Goal: Communication & Community: Ask a question

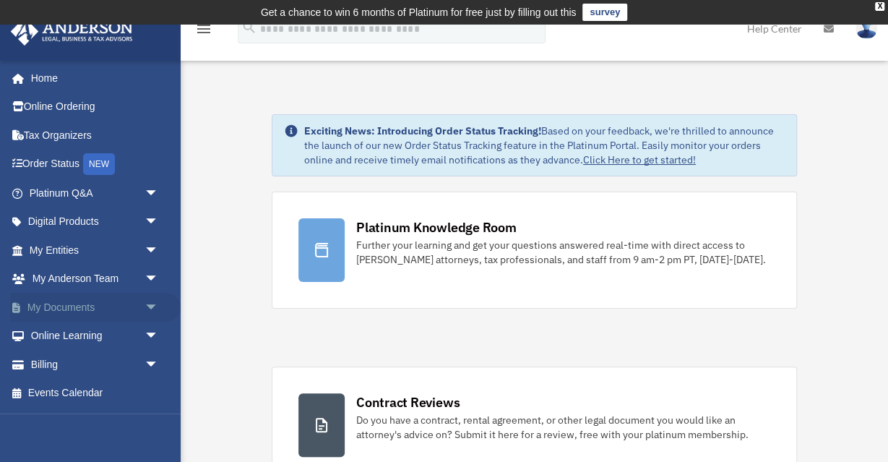
click at [150, 304] on span "arrow_drop_down" at bounding box center [159, 308] width 29 height 30
click at [57, 335] on link "Box" at bounding box center [100, 336] width 160 height 29
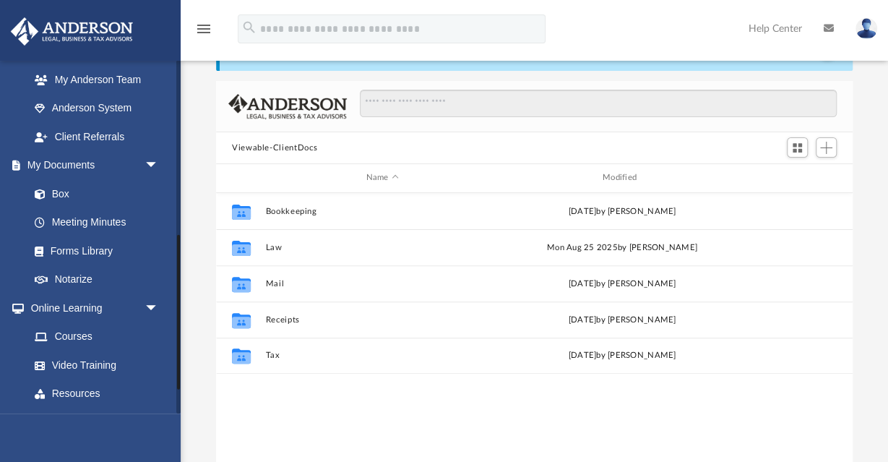
scroll to position [454, 0]
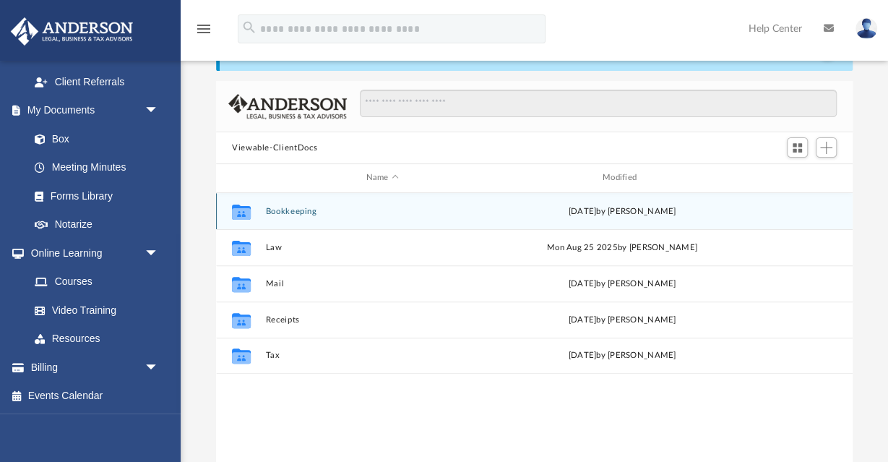
click at [299, 207] on button "Bookkeeping" at bounding box center [381, 211] width 233 height 9
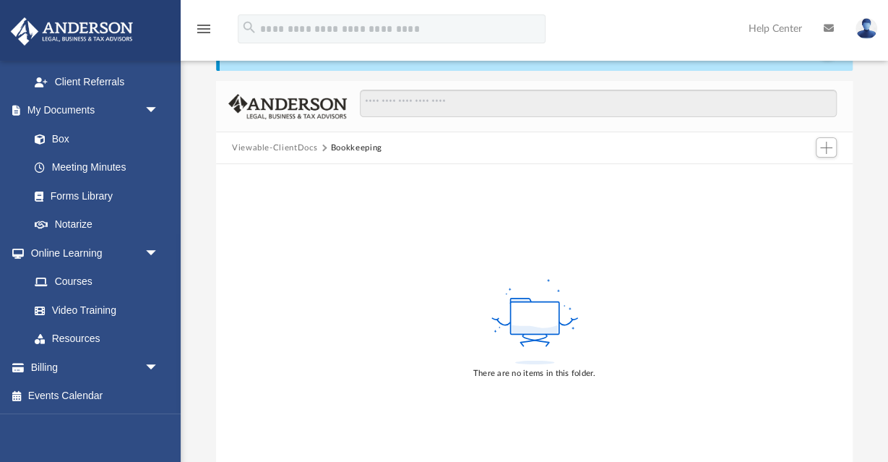
click at [300, 148] on button "Viewable-ClientDocs" at bounding box center [274, 148] width 85 height 13
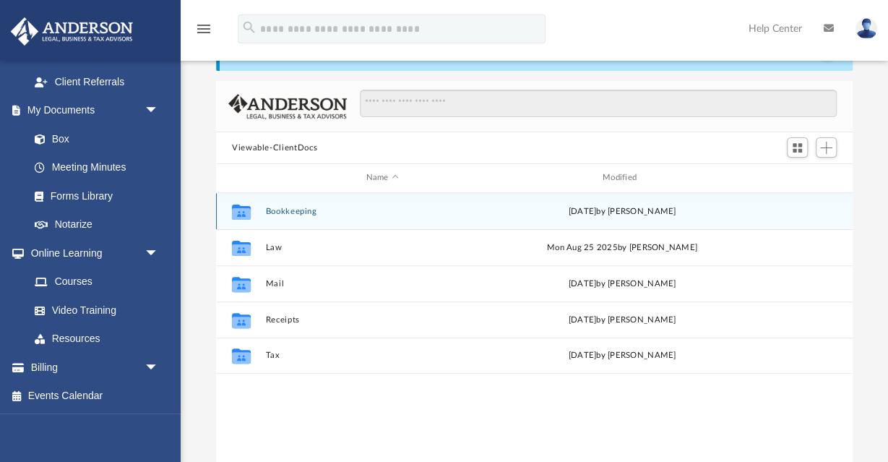
scroll to position [328, 636]
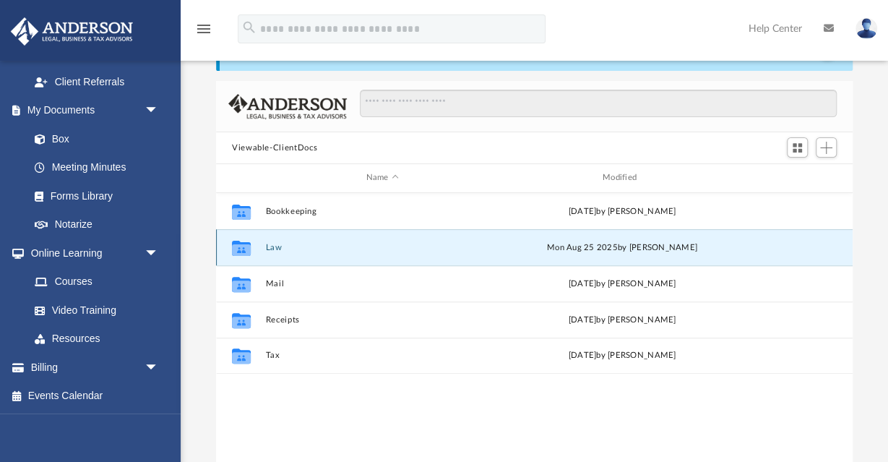
click at [276, 244] on button "Law" at bounding box center [381, 247] width 233 height 9
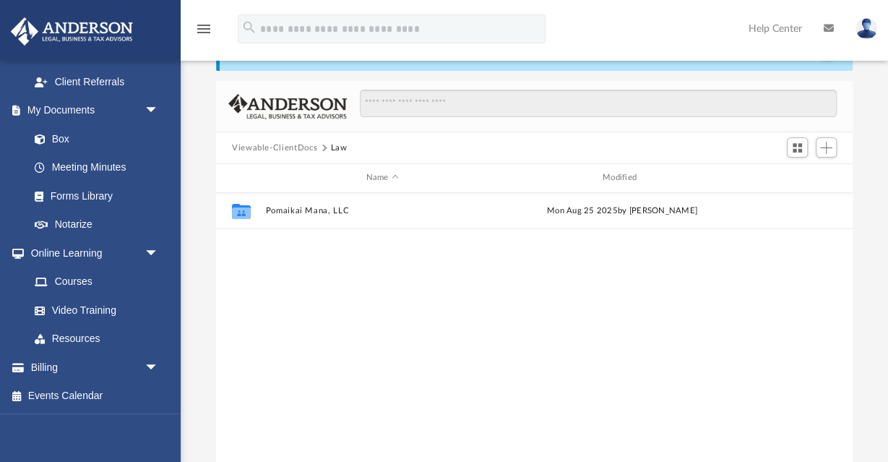
click at [301, 146] on button "Viewable-ClientDocs" at bounding box center [274, 148] width 85 height 13
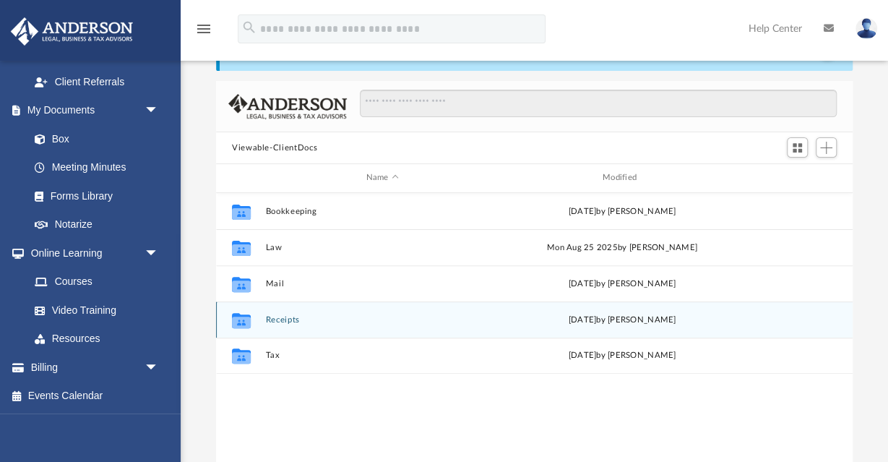
click at [293, 314] on div "Collaborated Folder Receipts Tue Aug 12 2025 by Charles Rogler" at bounding box center [534, 319] width 637 height 36
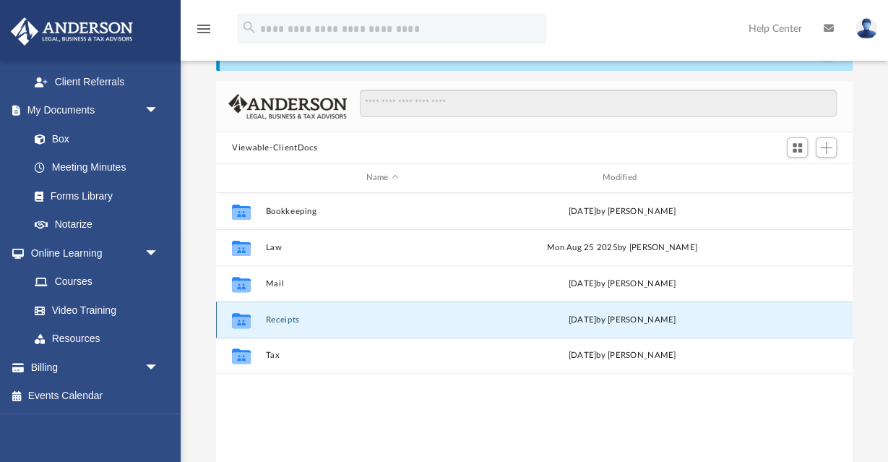
click at [292, 315] on button "Receipts" at bounding box center [381, 319] width 233 height 9
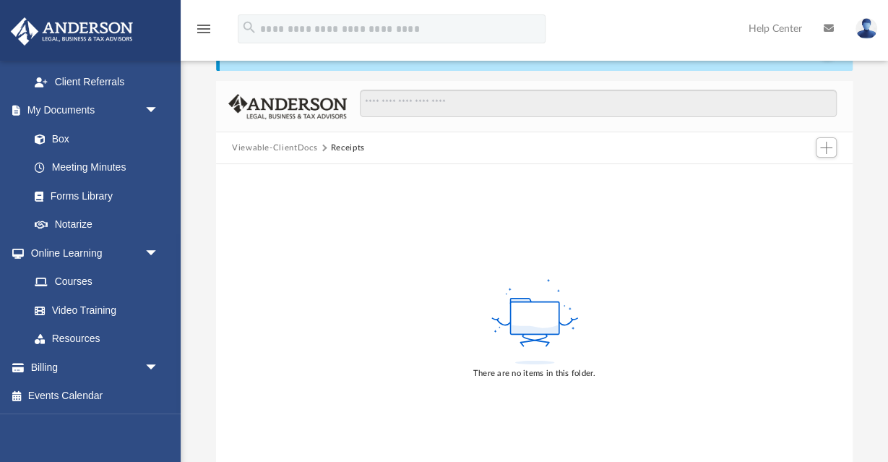
click at [288, 144] on button "Viewable-ClientDocs" at bounding box center [274, 148] width 85 height 13
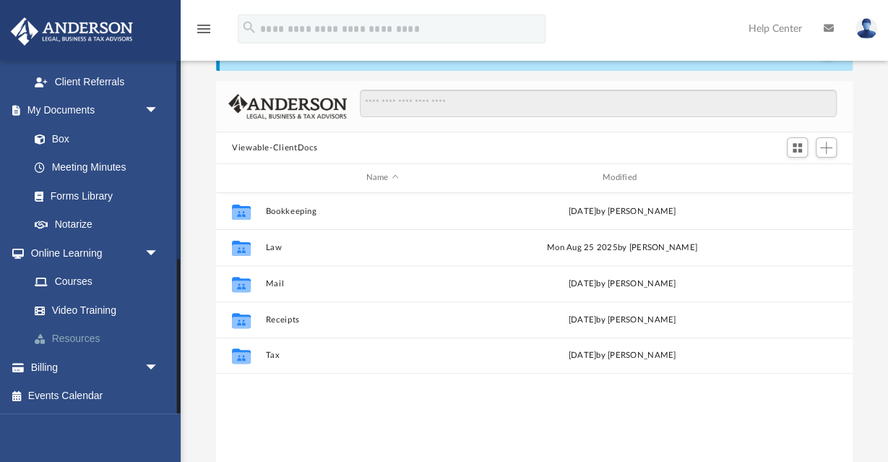
click at [82, 336] on link "Resources" at bounding box center [100, 338] width 160 height 29
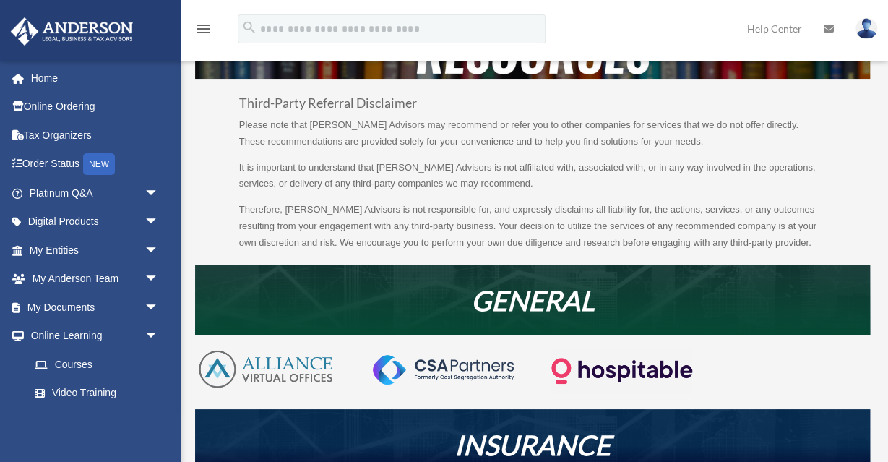
scroll to position [152, 0]
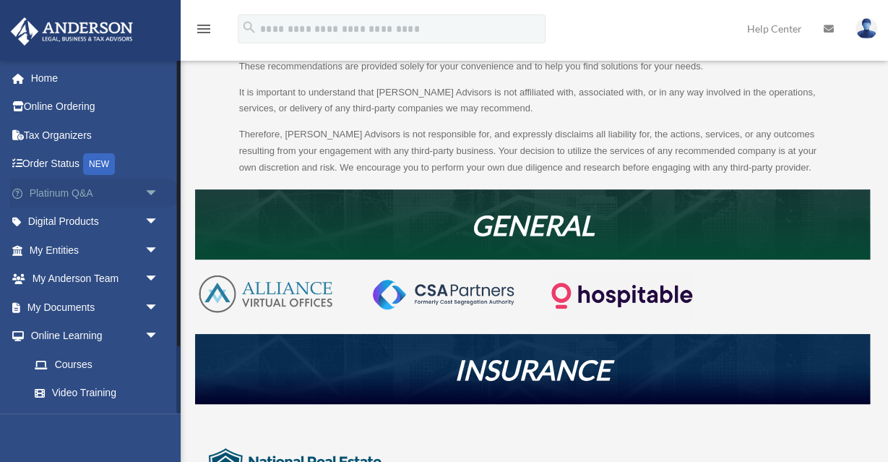
click at [151, 193] on span "arrow_drop_down" at bounding box center [159, 194] width 29 height 30
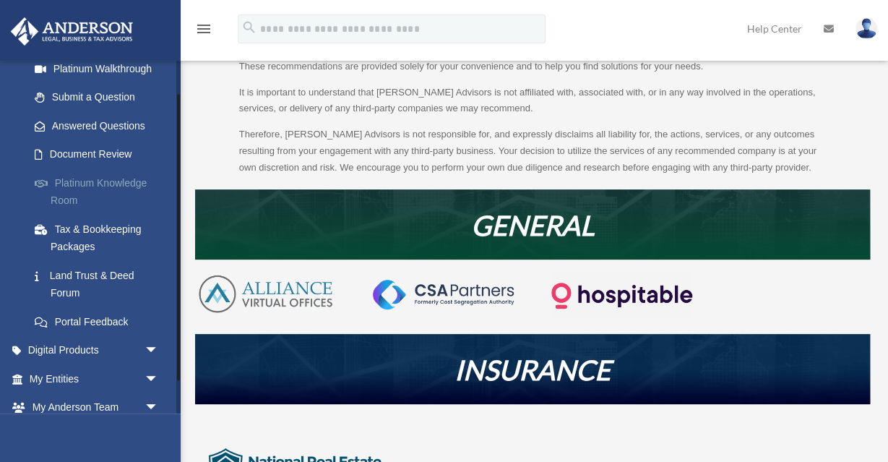
scroll to position [199, 0]
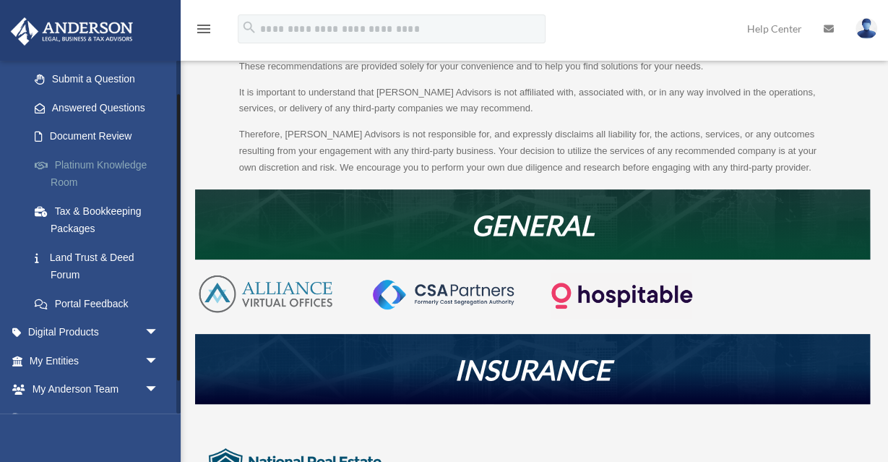
click at [100, 164] on link "Platinum Knowledge Room" at bounding box center [100, 173] width 160 height 46
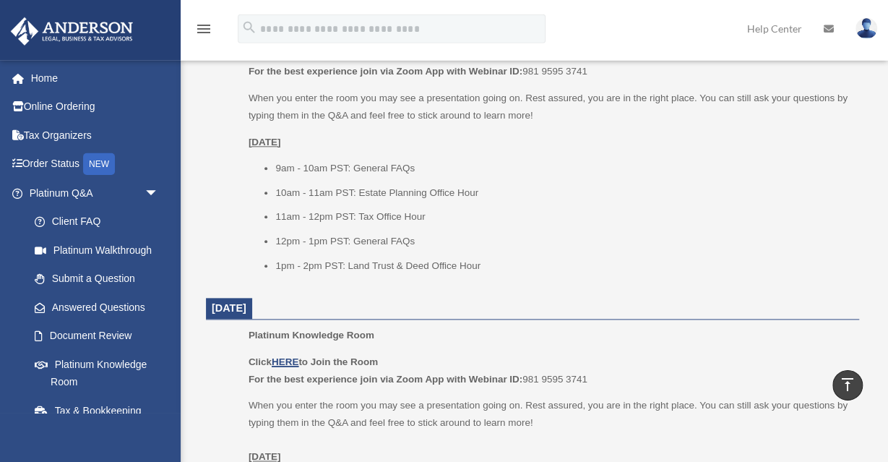
scroll to position [752, 0]
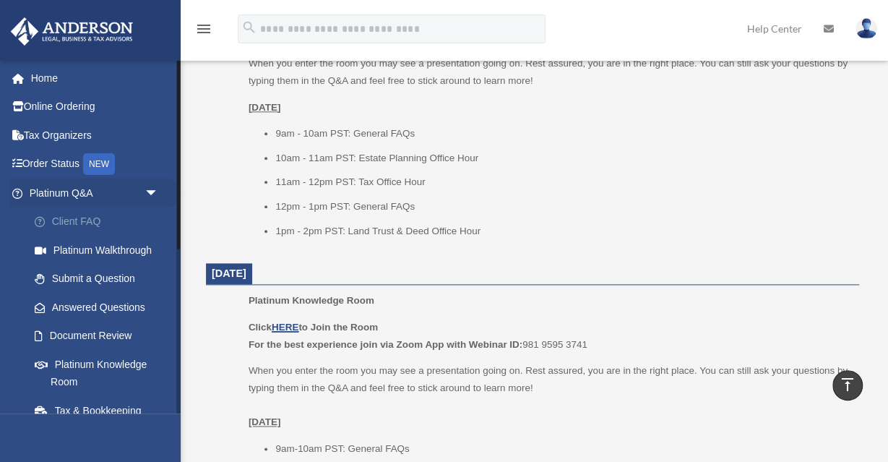
click at [91, 222] on link "Client FAQ" at bounding box center [100, 221] width 160 height 29
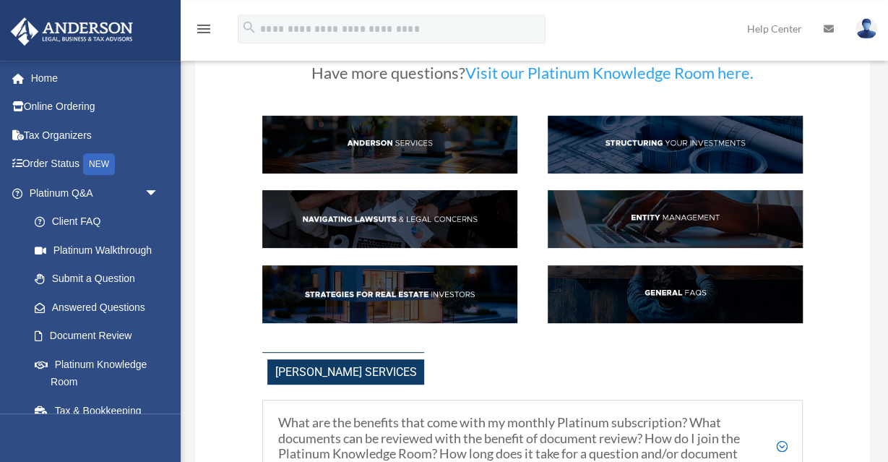
scroll to position [150, 0]
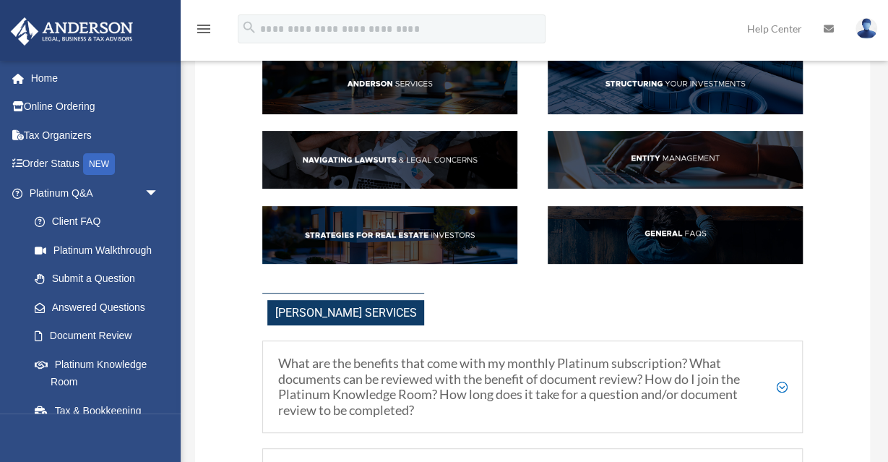
click at [686, 228] on img at bounding box center [675, 235] width 255 height 58
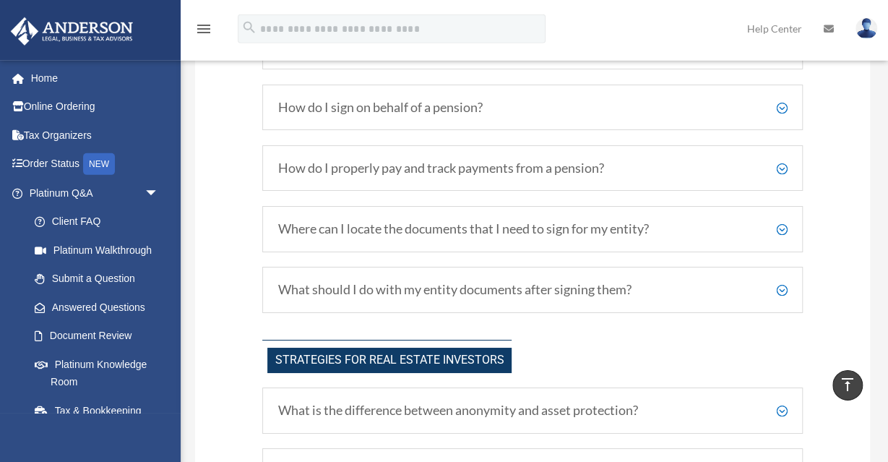
scroll to position [2383, 0]
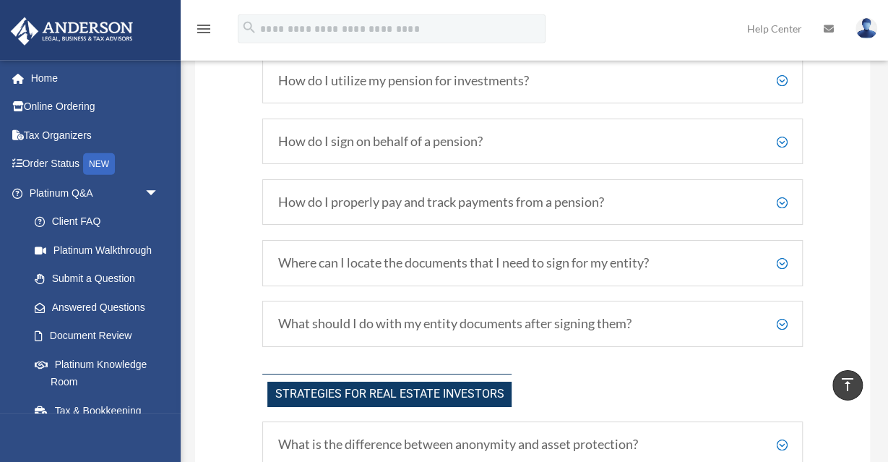
click at [390, 322] on div "What should I do with my entity documents after signing them? Your Box account …" at bounding box center [532, 324] width 540 height 46
click at [783, 316] on h5 "What should I do with my entity documents after signing them?" at bounding box center [533, 324] width 510 height 16
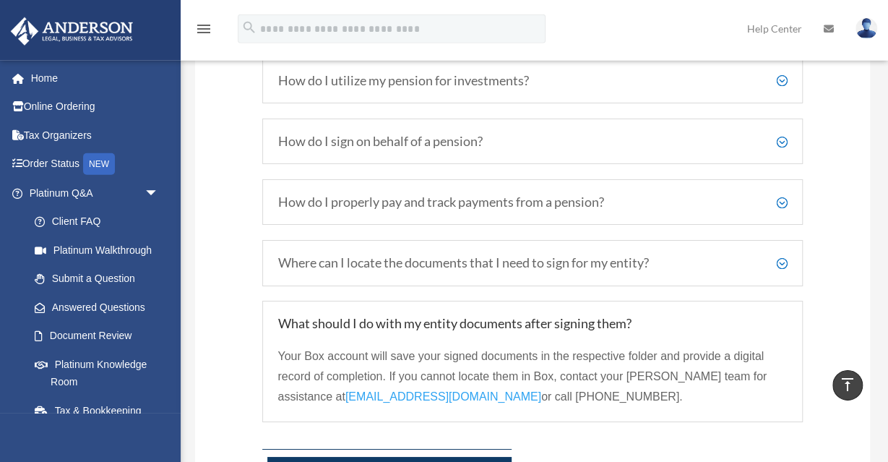
click at [783, 255] on h5 "Where can I locate the documents that I need to sign for my entity?" at bounding box center [533, 263] width 510 height 16
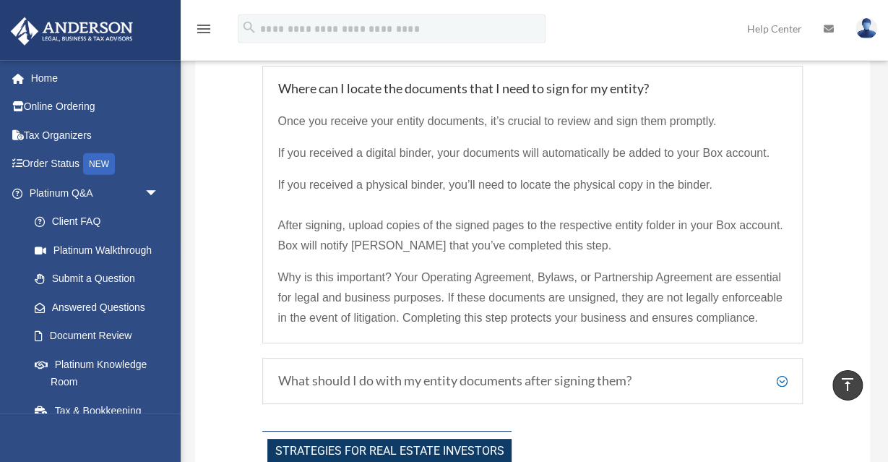
scroll to position [2558, 0]
click at [609, 195] on p "If you received a physical binder, you’ll need to locate the physical copy in t…" at bounding box center [533, 219] width 510 height 93
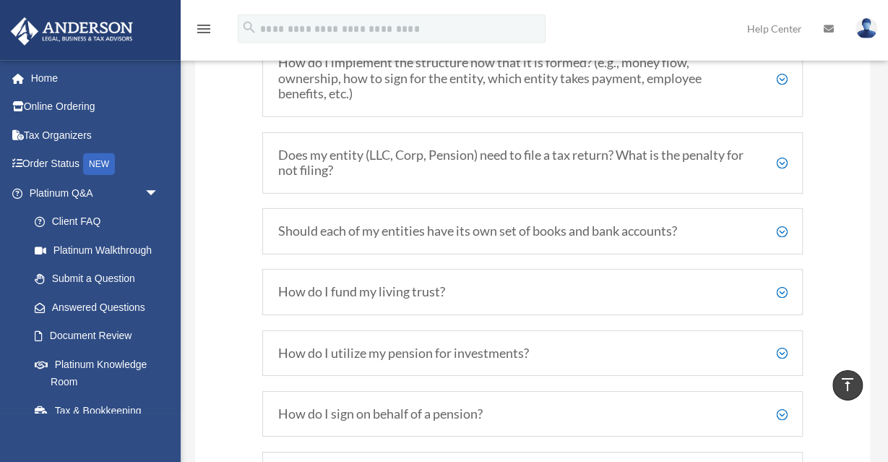
scroll to position [2107, 0]
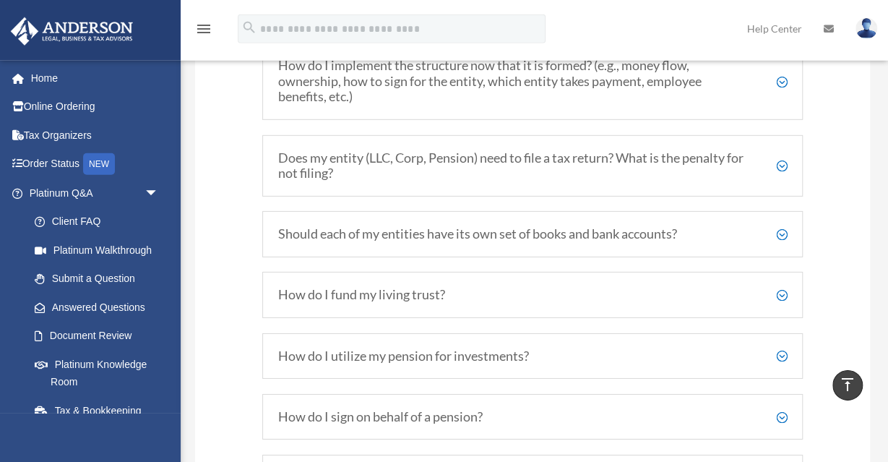
click at [780, 226] on h5 "Should each of my entities have its own set of books and bank accounts?" at bounding box center [533, 234] width 510 height 16
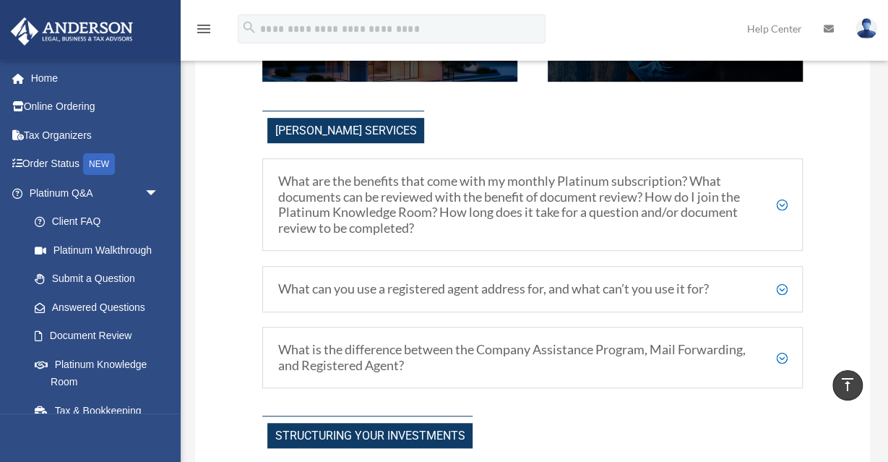
scroll to position [304, 0]
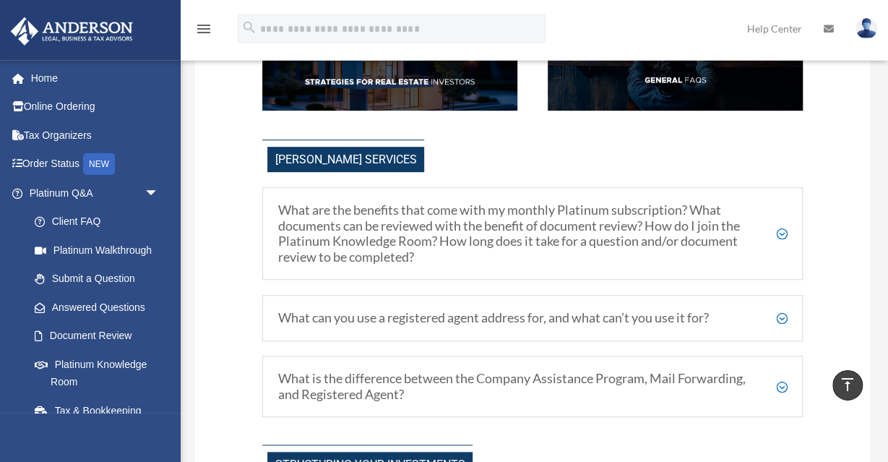
click at [598, 145] on div "[PERSON_NAME] Services" at bounding box center [532, 155] width 540 height 33
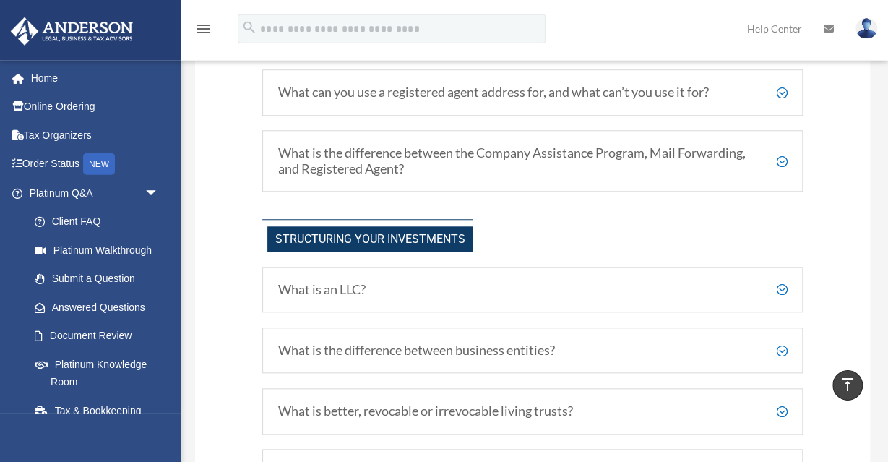
scroll to position [604, 0]
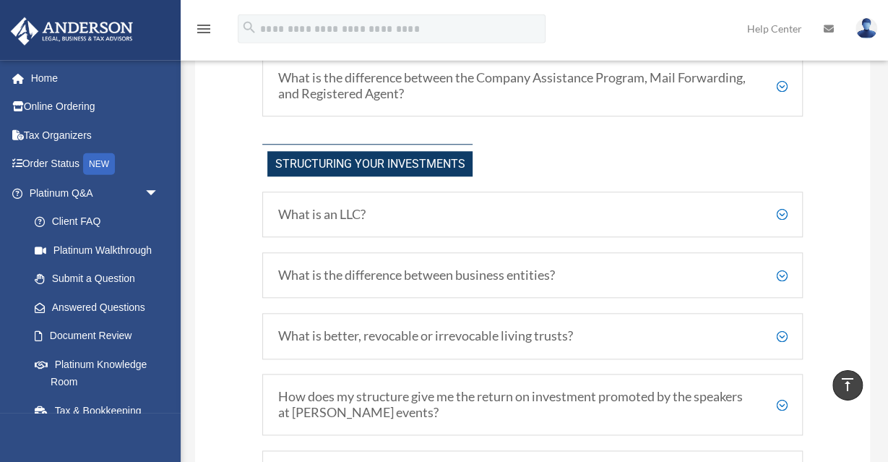
click at [780, 212] on h5 "What is an LLC?" at bounding box center [533, 215] width 510 height 16
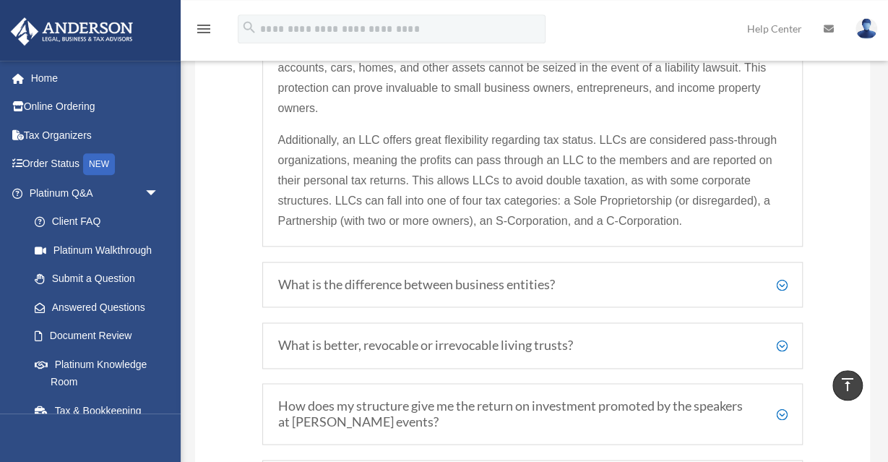
scroll to position [905, 0]
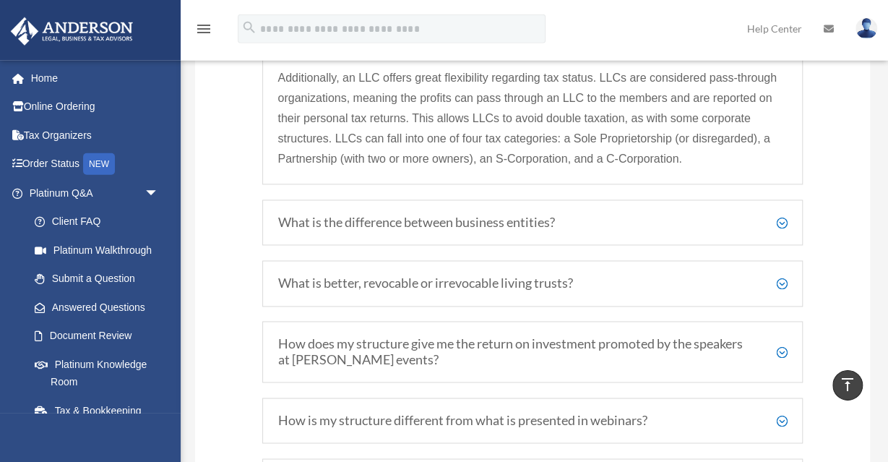
click at [784, 218] on h5 "What is the difference between business entities?" at bounding box center [533, 223] width 510 height 16
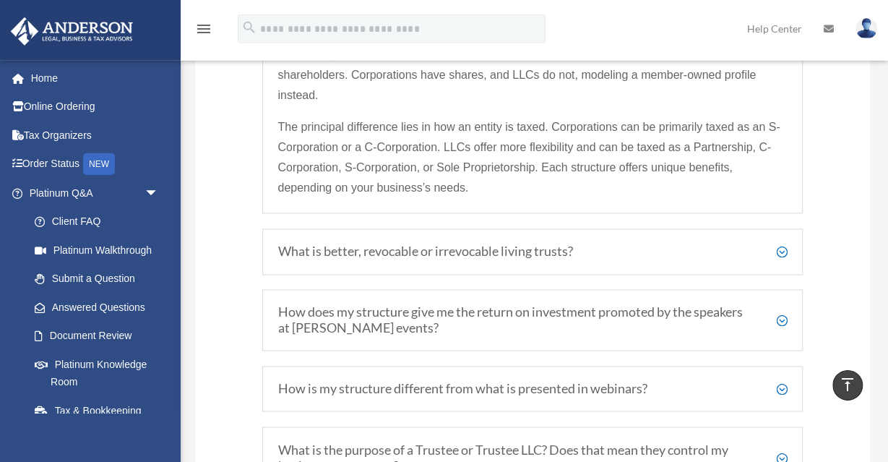
scroll to position [967, 0]
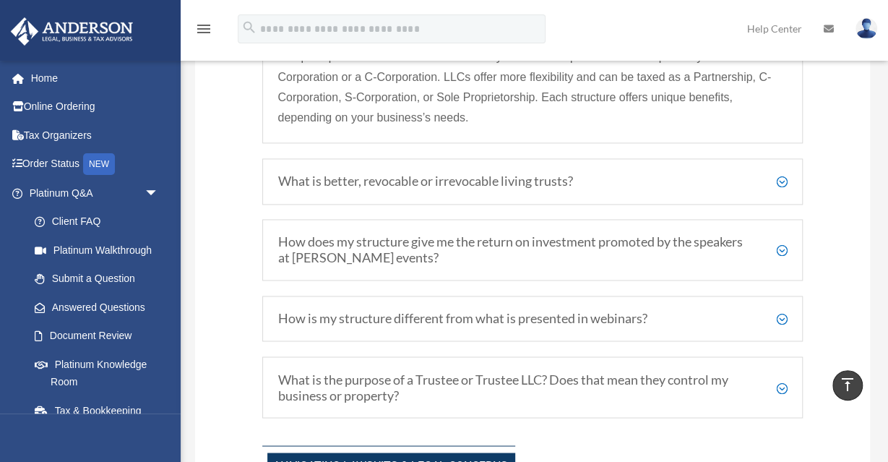
click at [780, 173] on h5 "What is better, revocable or irrevocable living trusts?" at bounding box center [533, 181] width 510 height 16
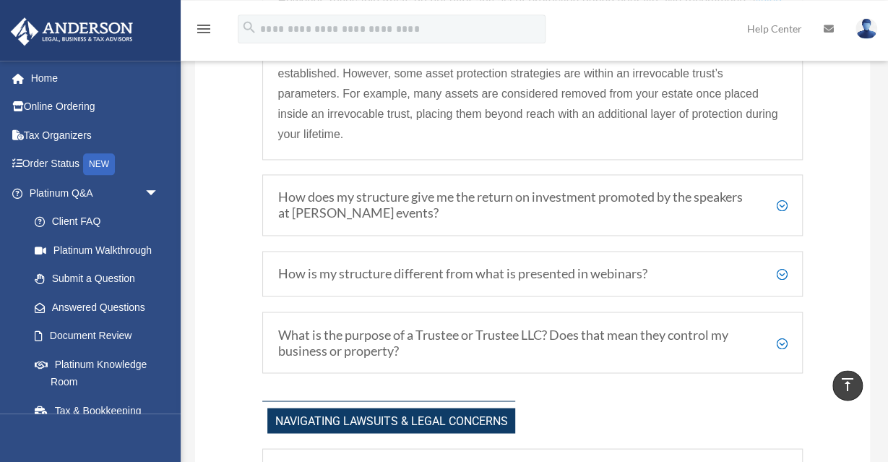
scroll to position [1058, 0]
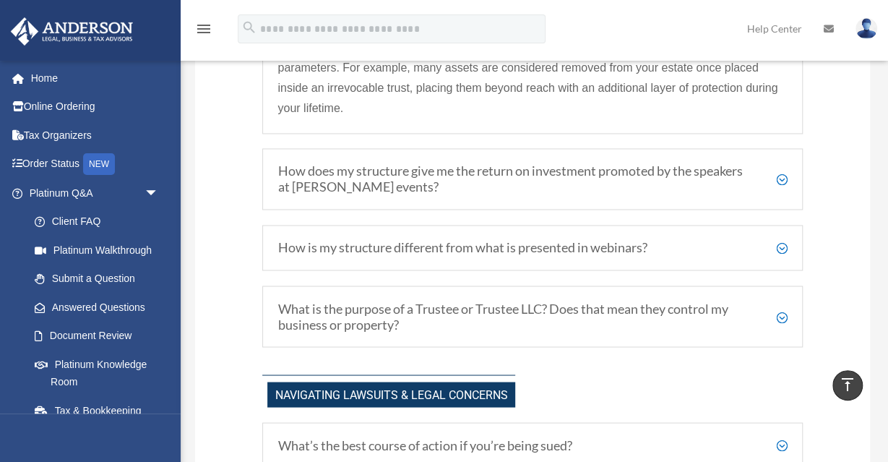
click at [781, 172] on h5 "How does my structure give me the return on investment promoted by the speakers…" at bounding box center [533, 178] width 510 height 31
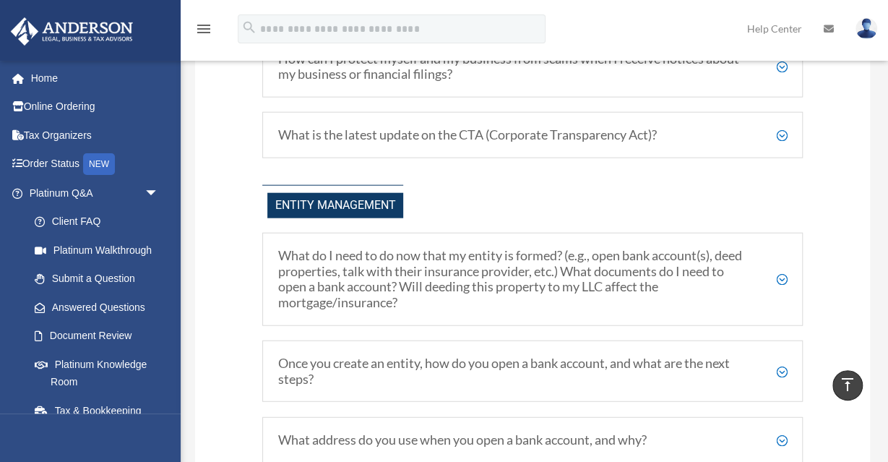
scroll to position [1688, 0]
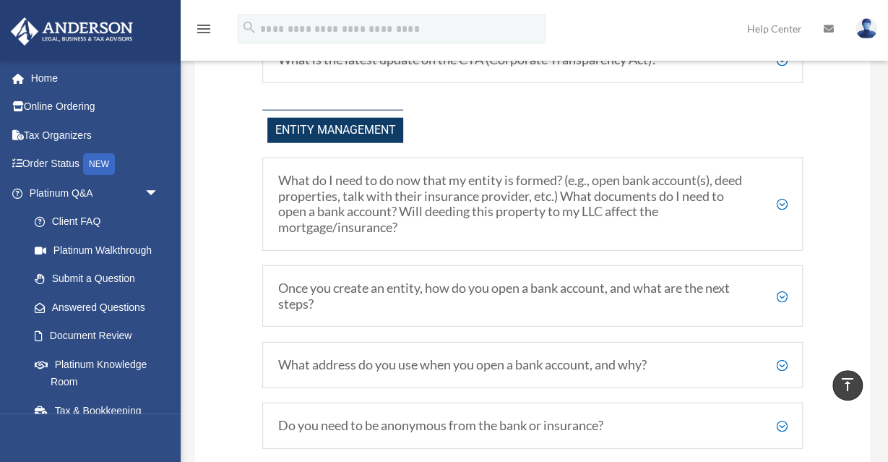
click at [782, 198] on h5 "What do I need to do now that my entity is formed? (e.g., open bank account(s),…" at bounding box center [533, 204] width 510 height 62
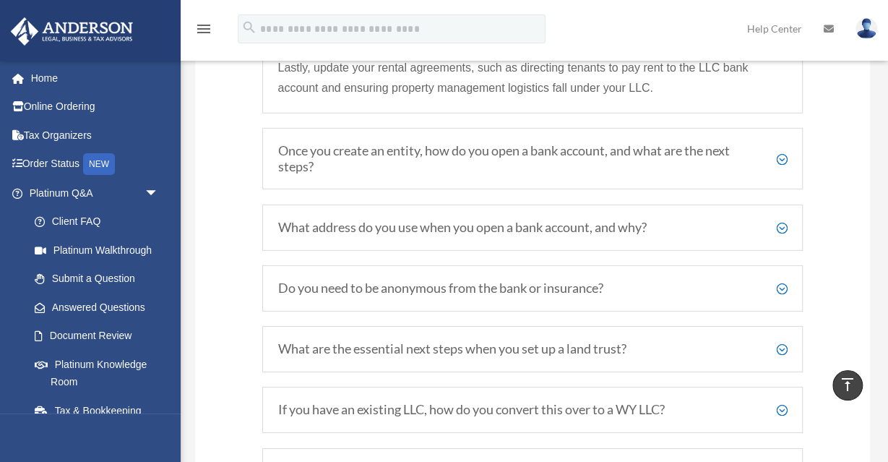
scroll to position [2064, 0]
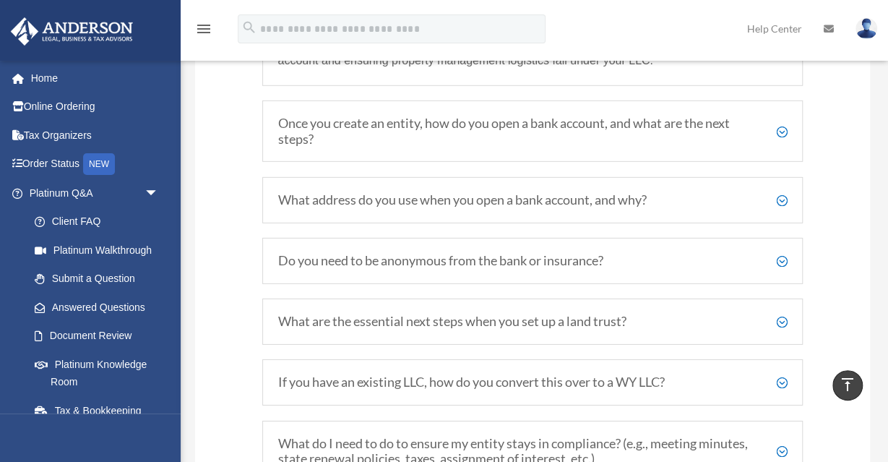
click at [784, 193] on h5 "What address do you use when you open a bank account, and why?" at bounding box center [533, 200] width 510 height 16
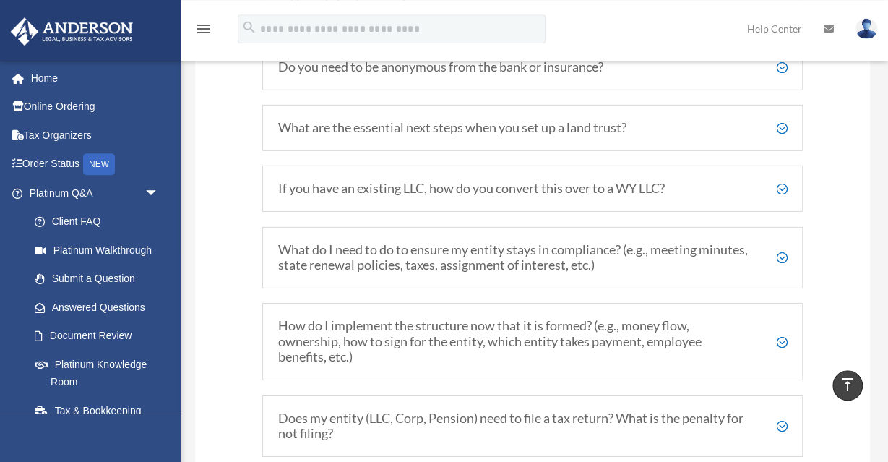
scroll to position [2172, 0]
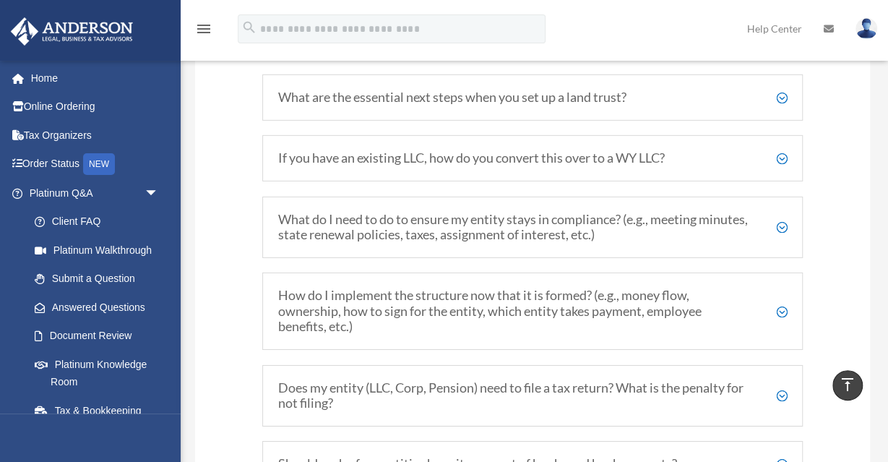
click at [781, 150] on h5 "If you have an existing LLC, how do you convert this over to a WY LLC?" at bounding box center [533, 158] width 510 height 16
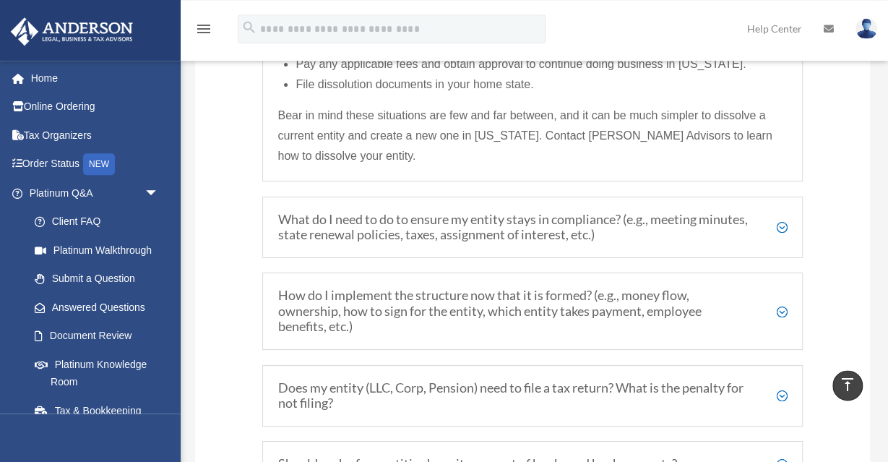
scroll to position [2537, 0]
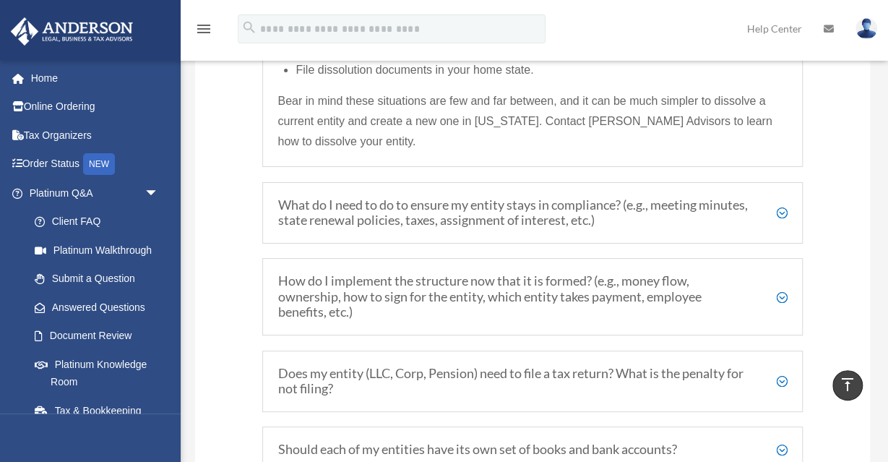
click at [779, 288] on h5 "How do I implement the structure now that it is formed? (e.g., money flow, owne…" at bounding box center [533, 296] width 510 height 47
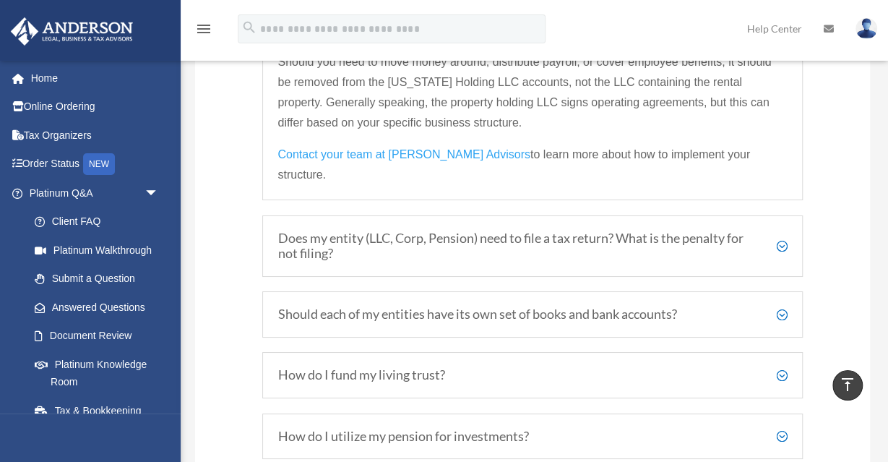
scroll to position [2471, 0]
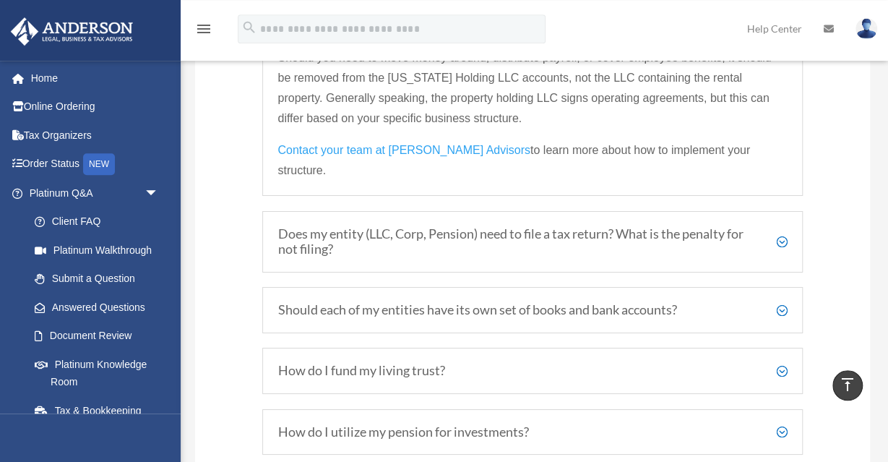
click at [778, 226] on h5 "Does my entity (LLC, Corp, Pension) need to file a tax return? What is the pena…" at bounding box center [533, 241] width 510 height 31
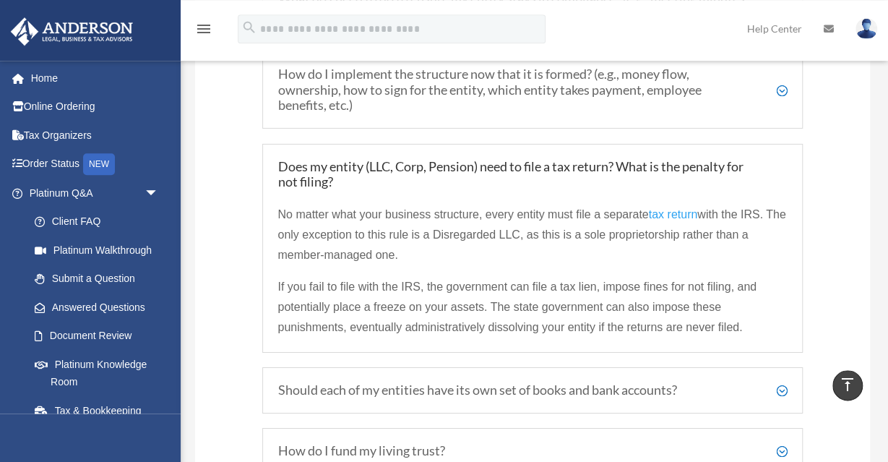
scroll to position [2280, 0]
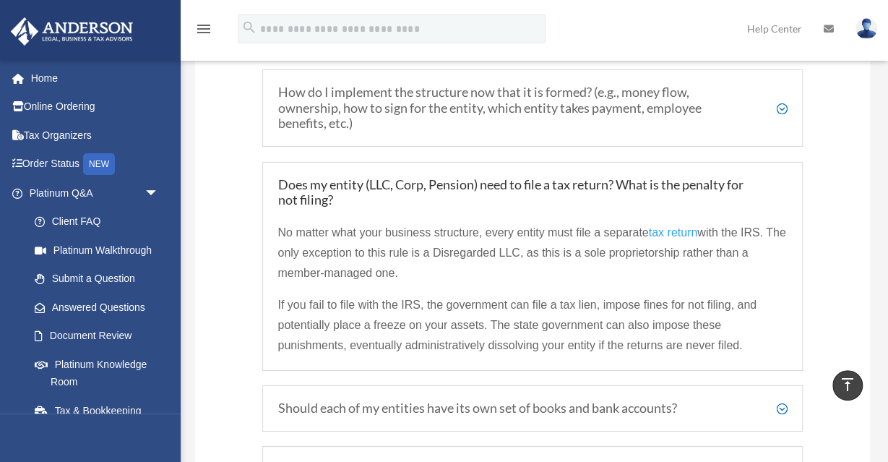
click at [278, 177] on h5 "Does my entity (LLC, Corp, Pension) need to file a tax return? What is the pena…" at bounding box center [533, 192] width 510 height 31
click at [361, 226] on span "No matter what your business structure, every entity must file a separate" at bounding box center [463, 232] width 371 height 12
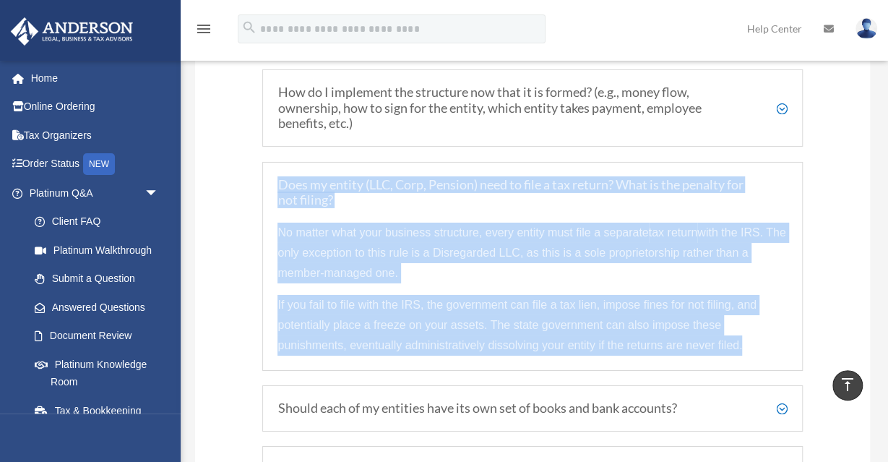
drag, startPoint x: 743, startPoint y: 335, endPoint x: 274, endPoint y: 171, distance: 496.7
click at [274, 171] on div "Does my entity (LLC, Corp, Pension) need to file a tax return? What is the pena…" at bounding box center [532, 266] width 540 height 209
copy div "Does my entity (LLC, Corp, Pension) need to file a tax return? What is the pena…"
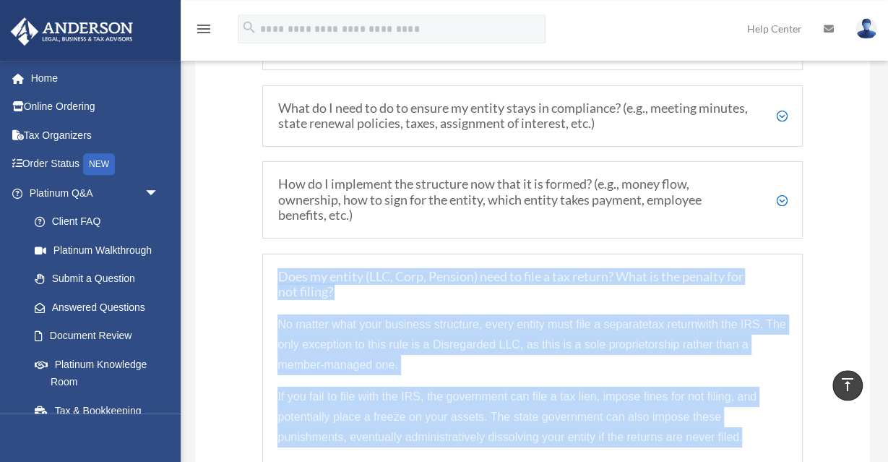
scroll to position [2205, 0]
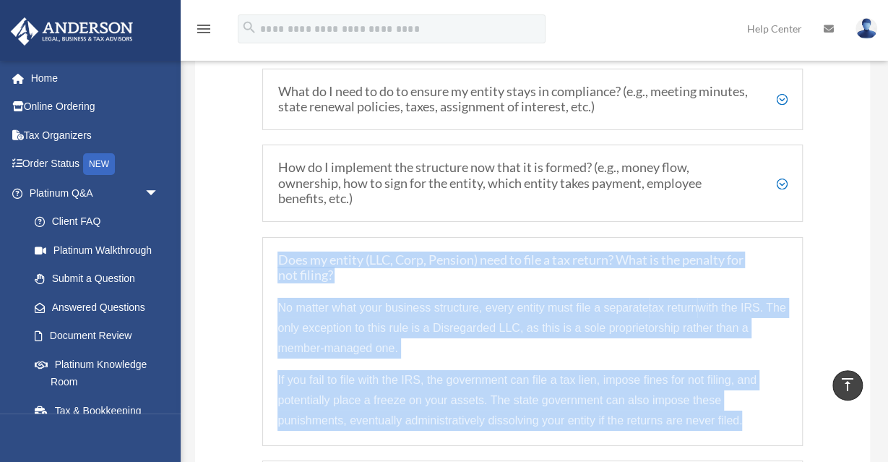
click at [781, 167] on h5 "How do I implement the structure now that it is formed? (e.g., money flow, owne…" at bounding box center [533, 183] width 510 height 47
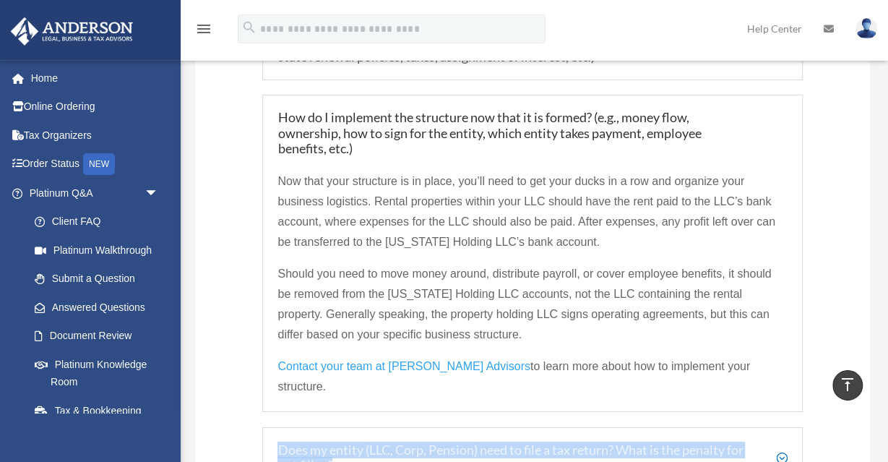
scroll to position [2280, 0]
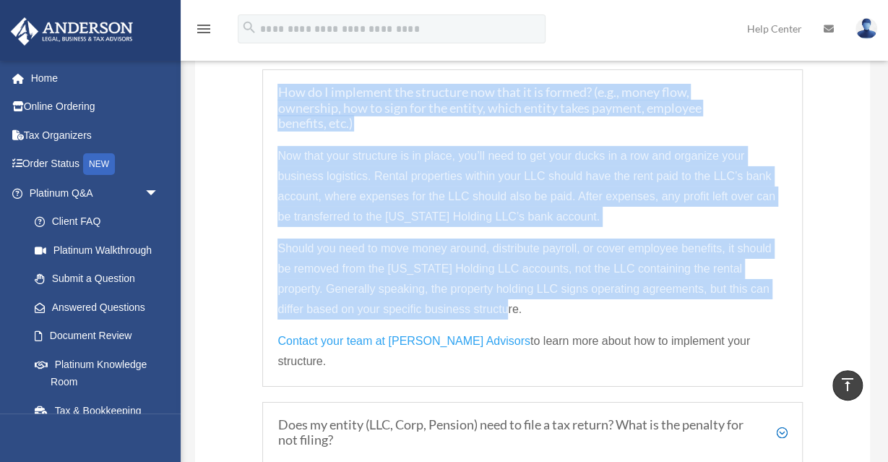
drag, startPoint x: 457, startPoint y: 296, endPoint x: 278, endPoint y: 76, distance: 284.1
click at [278, 76] on div "How do I implement the structure now that it is formed? (e.g., money flow, owne…" at bounding box center [532, 227] width 540 height 317
copy div "How do I implement the structure now that it is formed? (e.g., money flow, owne…"
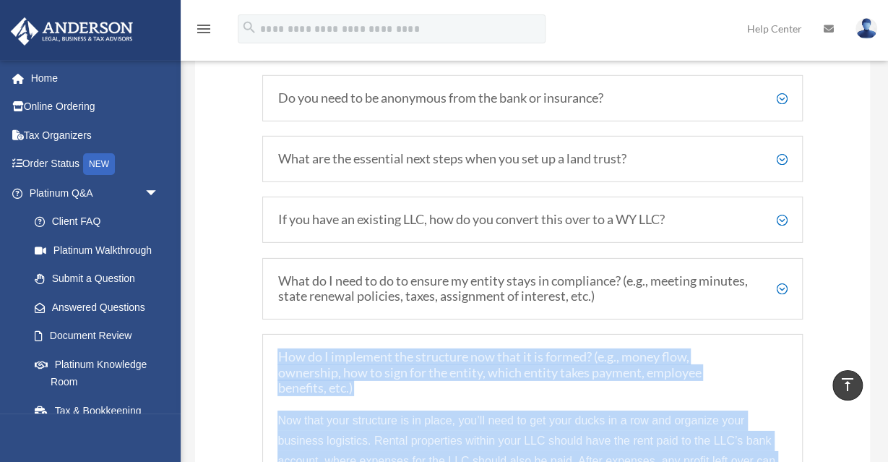
scroll to position [1979, 0]
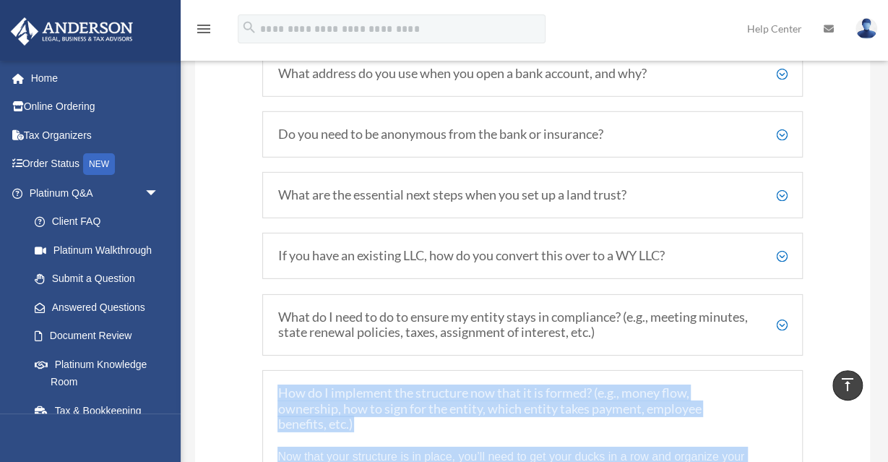
click at [785, 309] on h5 "What do I need to do to ensure my entity stays in compliance? (e.g., meeting mi…" at bounding box center [533, 324] width 510 height 31
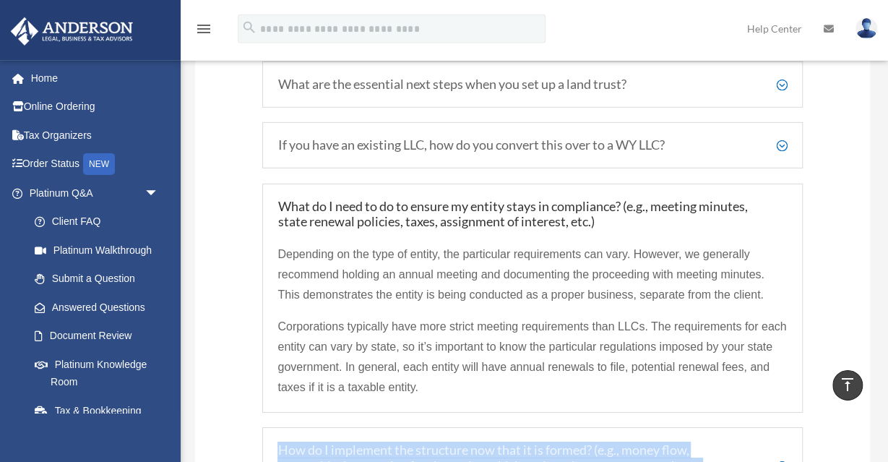
scroll to position [2130, 0]
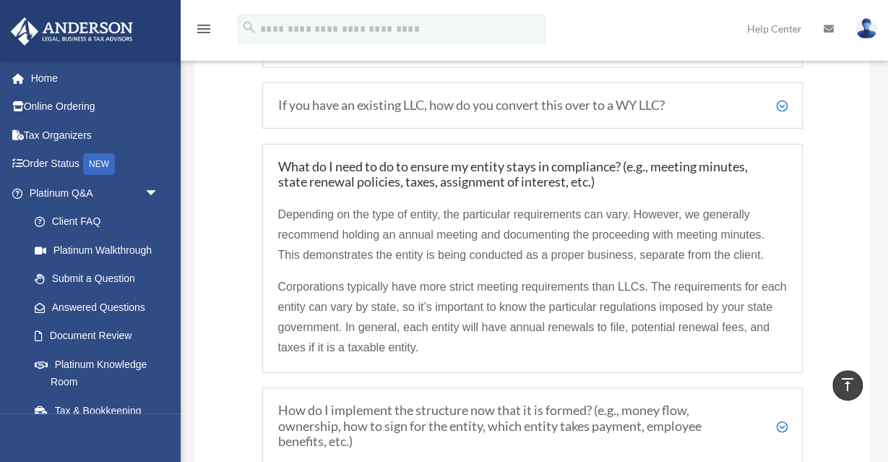
click at [491, 280] on span "Corporations typically have more strict meeting requirements than LLCs. The req…" at bounding box center [532, 316] width 509 height 73
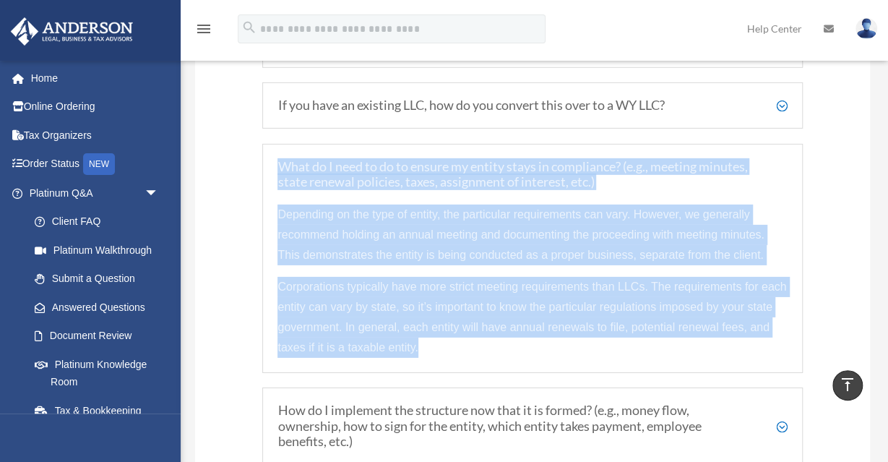
drag, startPoint x: 417, startPoint y: 336, endPoint x: 278, endPoint y: 155, distance: 228.4
click at [278, 155] on div "What do I need to do to ensure my entity stays in compliance? (e.g., meeting mi…" at bounding box center [532, 258] width 540 height 229
copy div "What do I need to do to ensure my entity stays in compliance? (e.g., meeting mi…"
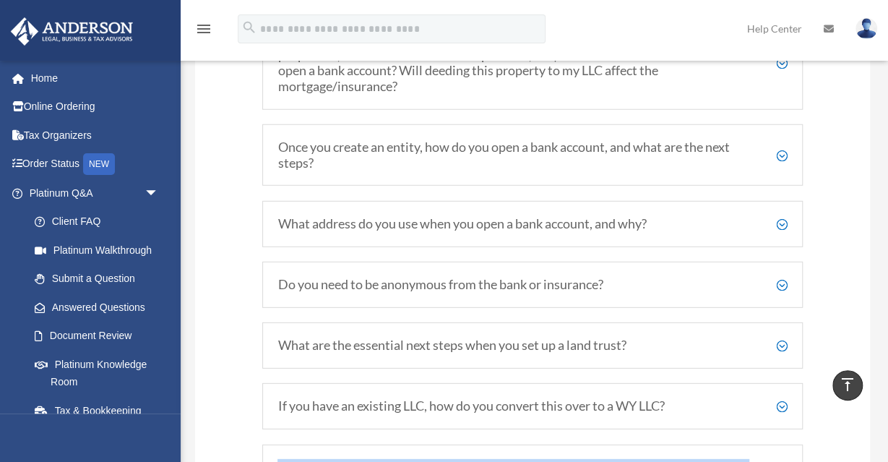
scroll to position [1754, 0]
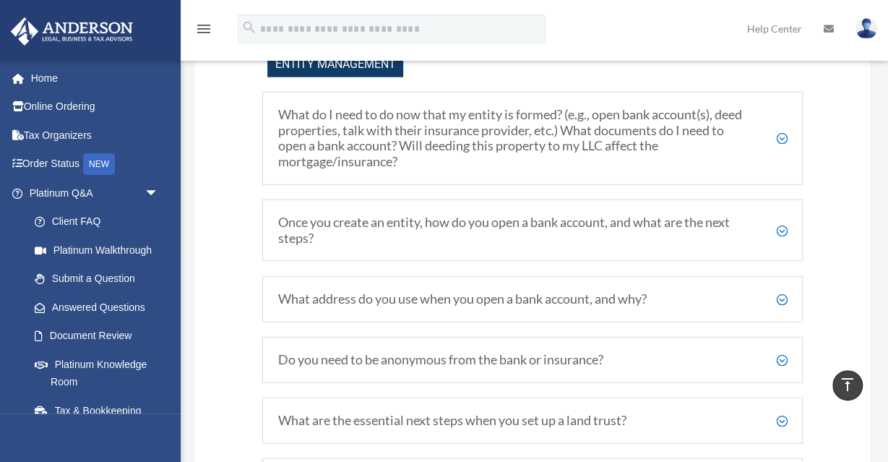
click at [782, 124] on h5 "What do I need to do now that my entity is formed? (e.g., open bank account(s),…" at bounding box center [533, 138] width 510 height 62
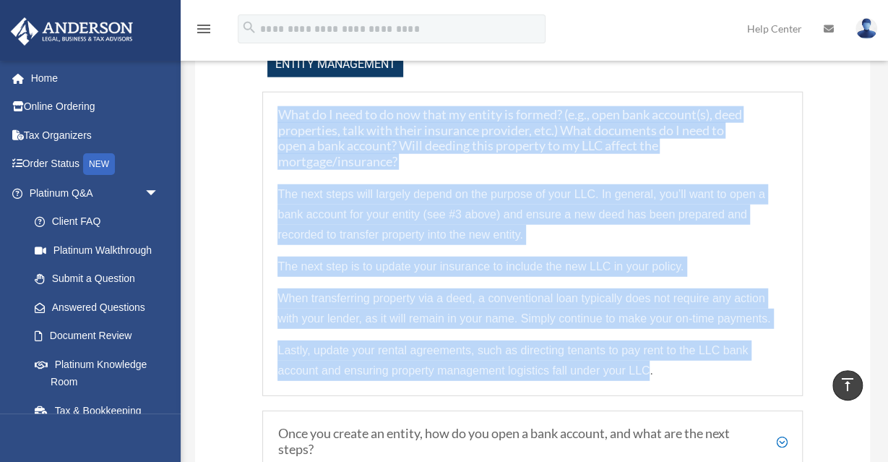
drag, startPoint x: 650, startPoint y: 361, endPoint x: 272, endPoint y: 108, distance: 454.2
click at [272, 108] on div "What do I need to do now that my entity is formed? (e.g., open bank account(s),…" at bounding box center [532, 244] width 540 height 304
copy div "What do I need to do now that my entity is formed? (e.g., open bank account(s),…"
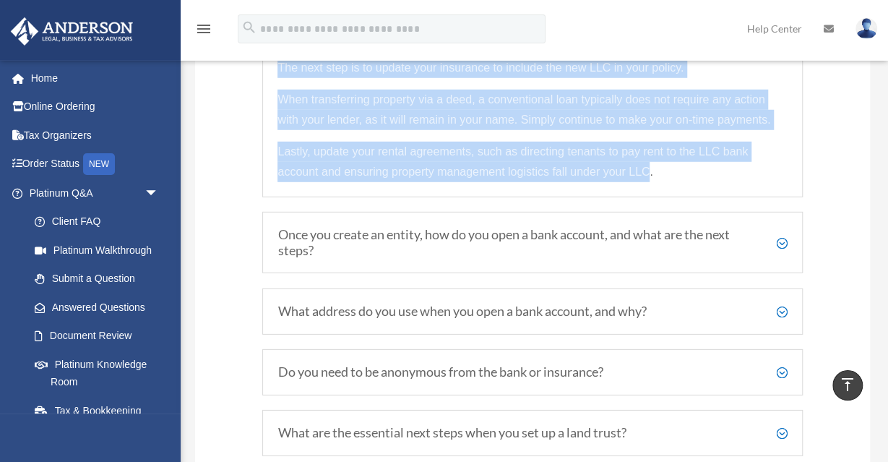
scroll to position [1979, 0]
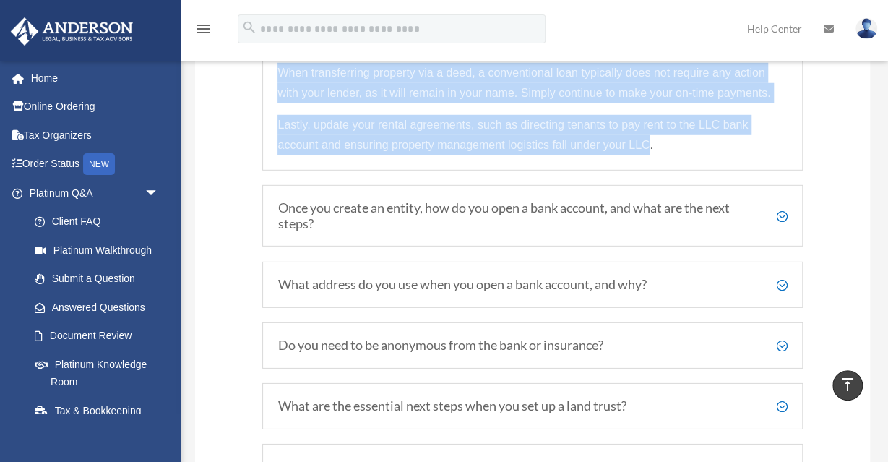
click at [781, 207] on h5 "Once you create an entity, how do you open a bank account, and what are the nex…" at bounding box center [533, 215] width 510 height 31
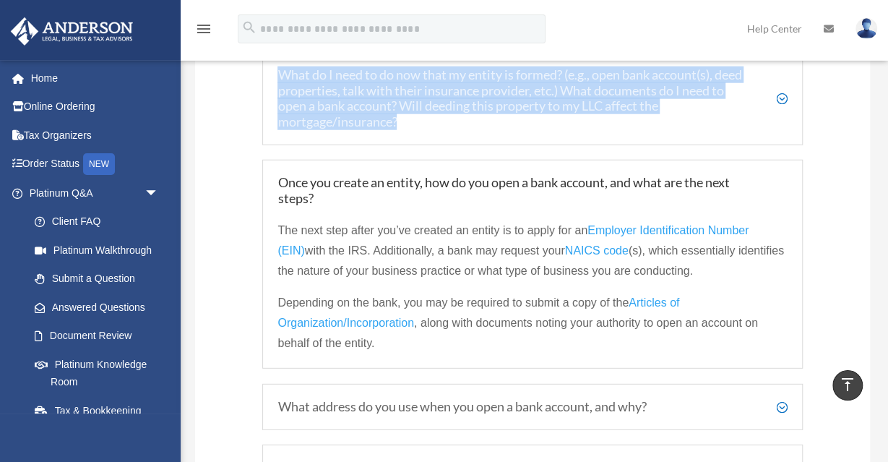
scroll to position [1758, 0]
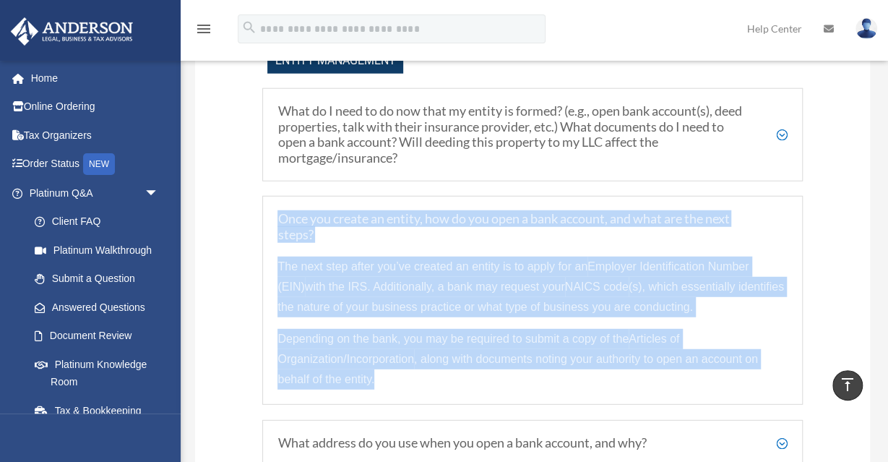
drag, startPoint x: 307, startPoint y: 372, endPoint x: 278, endPoint y: 211, distance: 163.9
click at [278, 211] on div "Once you create an entity, how do you open a bank account, and what are the nex…" at bounding box center [532, 300] width 540 height 209
copy div "Once you create an entity, how do you open a bank account, and what are the nex…"
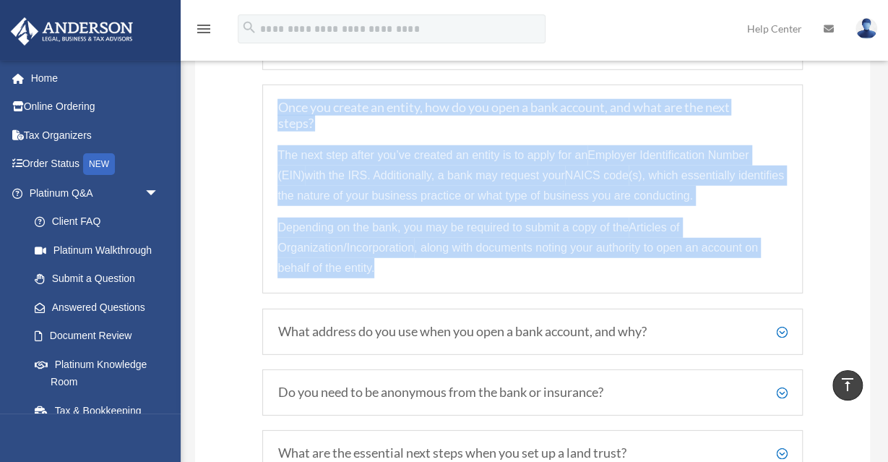
scroll to position [1983, 0]
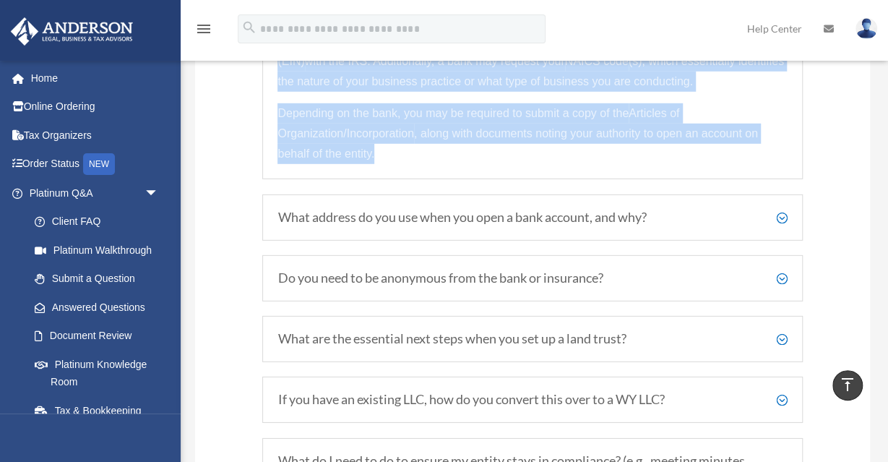
click at [781, 210] on h5 "What address do you use when you open a bank account, and why?" at bounding box center [533, 218] width 510 height 16
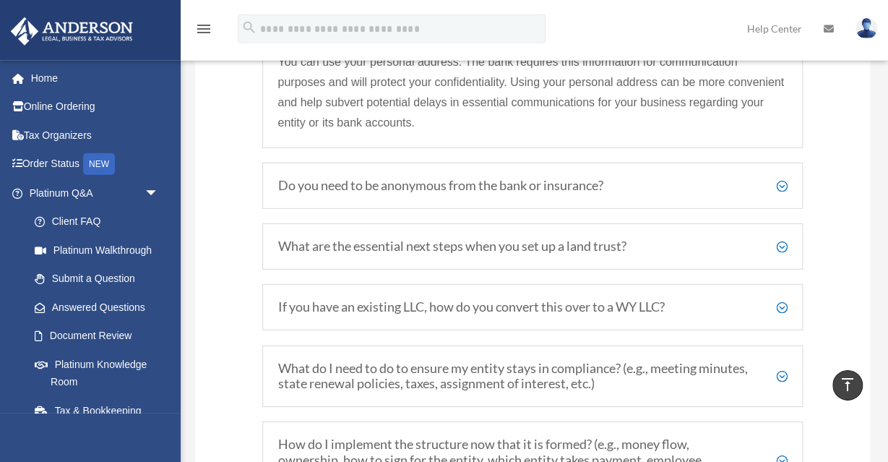
scroll to position [2058, 0]
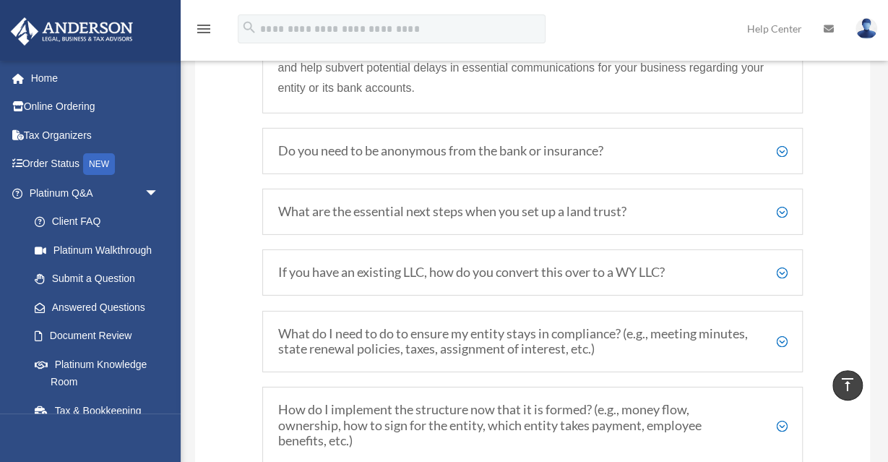
click at [783, 265] on h5 "If you have an existing LLC, how do you convert this over to a WY LLC?" at bounding box center [533, 273] width 510 height 16
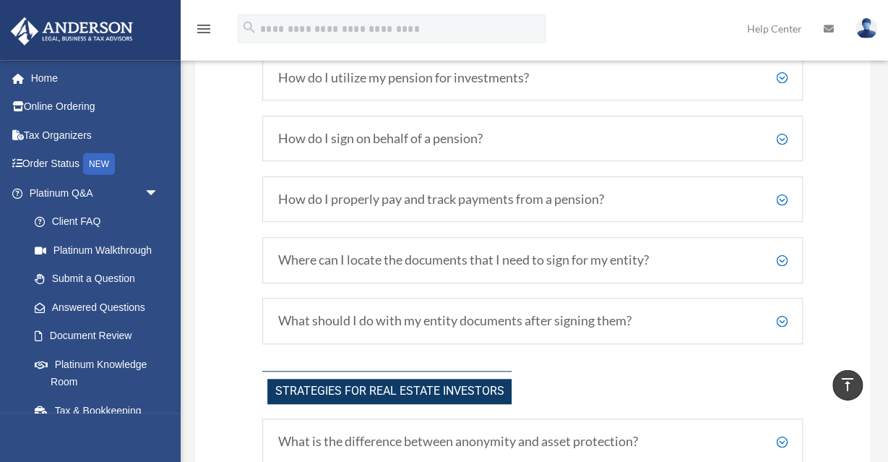
scroll to position [3035, 0]
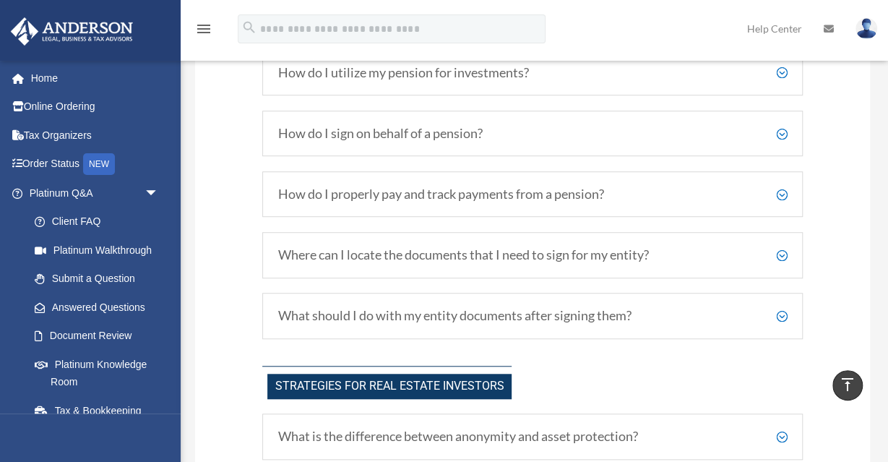
click at [779, 247] on h5 "Where can I locate the documents that I need to sign for my entity?" at bounding box center [533, 255] width 510 height 16
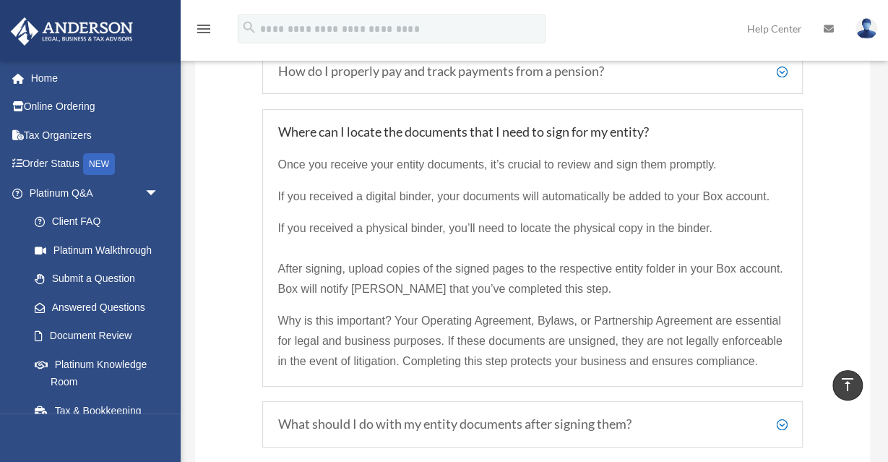
scroll to position [2712, 0]
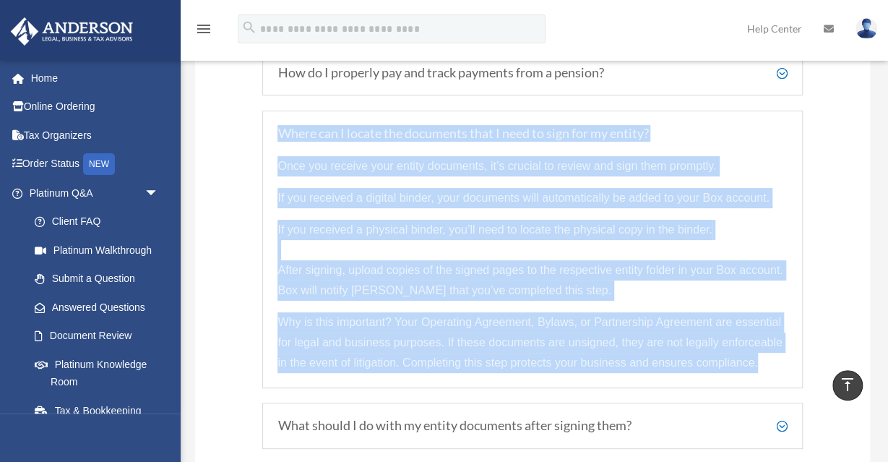
drag, startPoint x: 760, startPoint y: 349, endPoint x: 269, endPoint y: 109, distance: 546.2
click at [269, 111] on div "Where can I locate the documents that I need to sign for my entity? Once you re…" at bounding box center [532, 250] width 540 height 278
copy div "Where can I locate the documents that I need to sign for my entity? Once you re…"
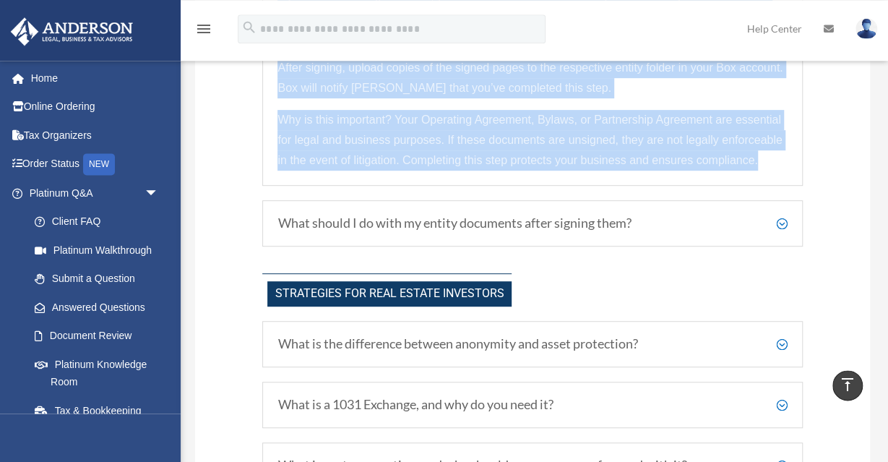
scroll to position [2937, 0]
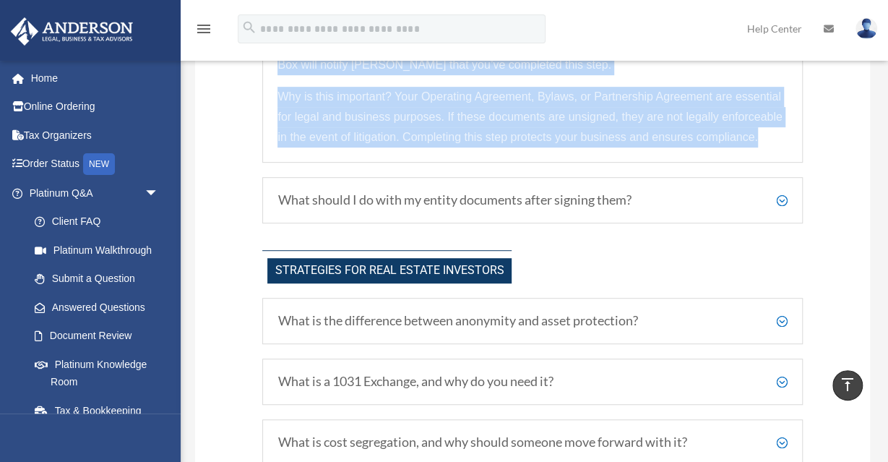
drag, startPoint x: 785, startPoint y: 181, endPoint x: 772, endPoint y: 186, distance: 13.7
click at [784, 192] on h5 "What should I do with my entity documents after signing them?" at bounding box center [533, 200] width 510 height 16
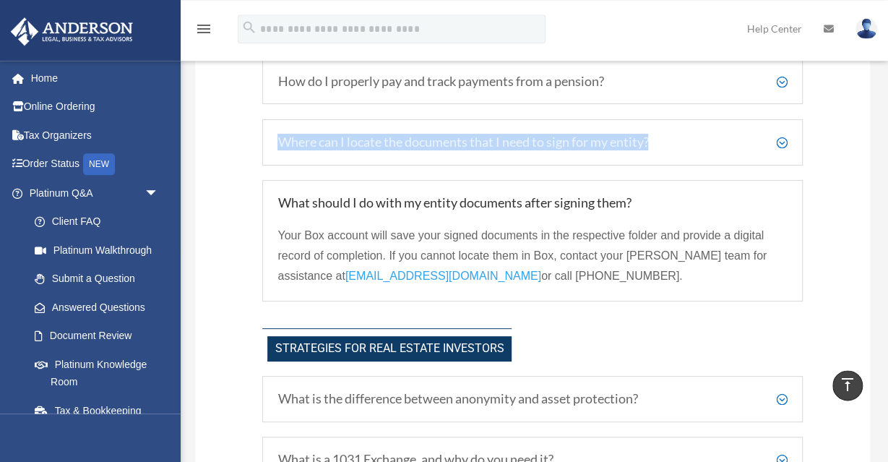
scroll to position [2677, 0]
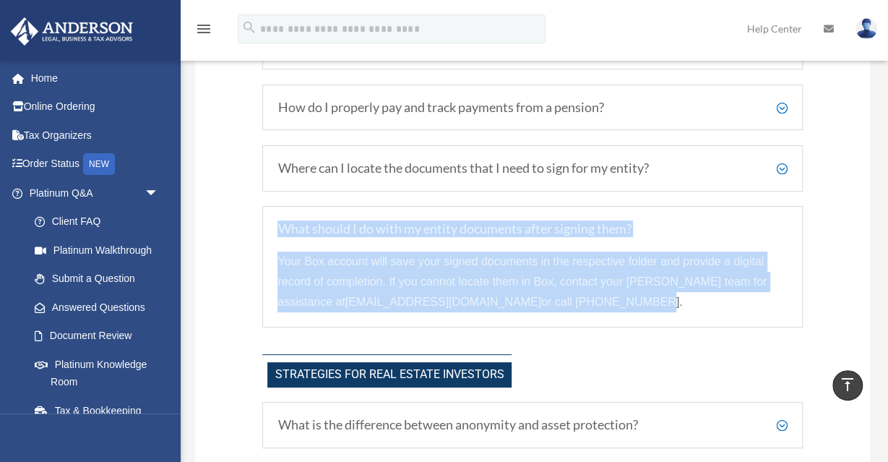
drag, startPoint x: 576, startPoint y: 287, endPoint x: 271, endPoint y: 208, distance: 315.0
click at [271, 208] on div "What should I do with my entity documents after signing them? Your Box account …" at bounding box center [532, 266] width 540 height 121
copy div "What should I do with my entity documents after signing them? Your Box account …"
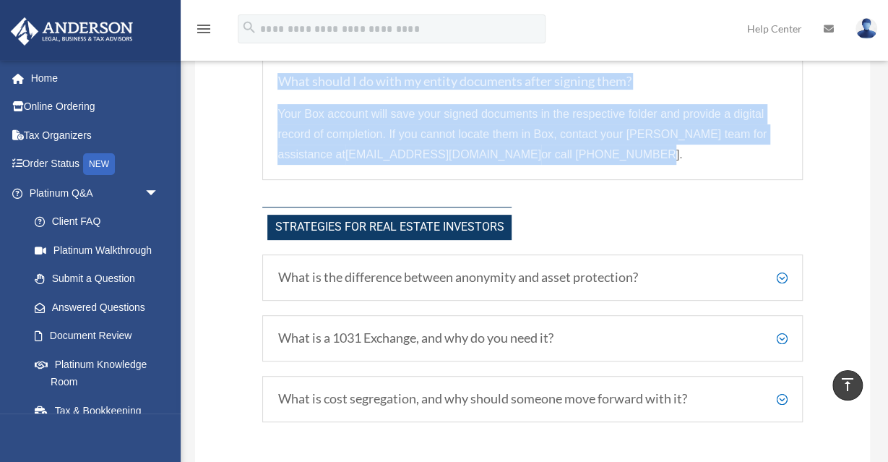
scroll to position [2902, 0]
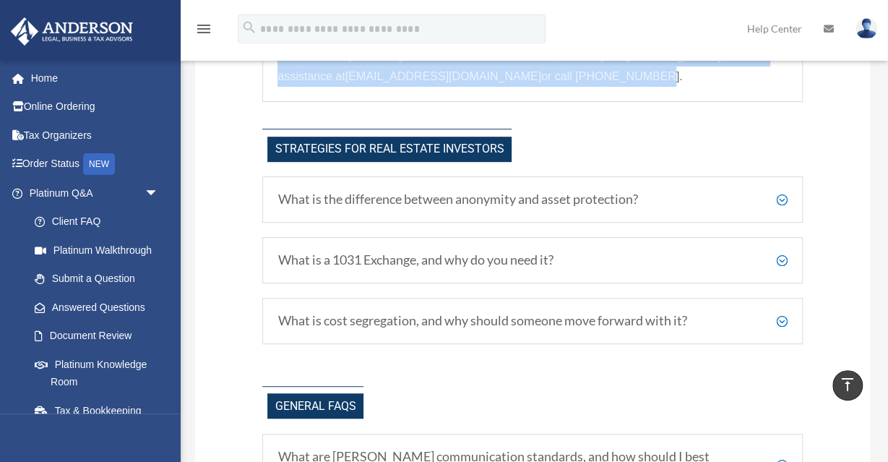
click at [787, 252] on h5 "What is a 1031 Exchange, and why do you need it?" at bounding box center [533, 260] width 510 height 16
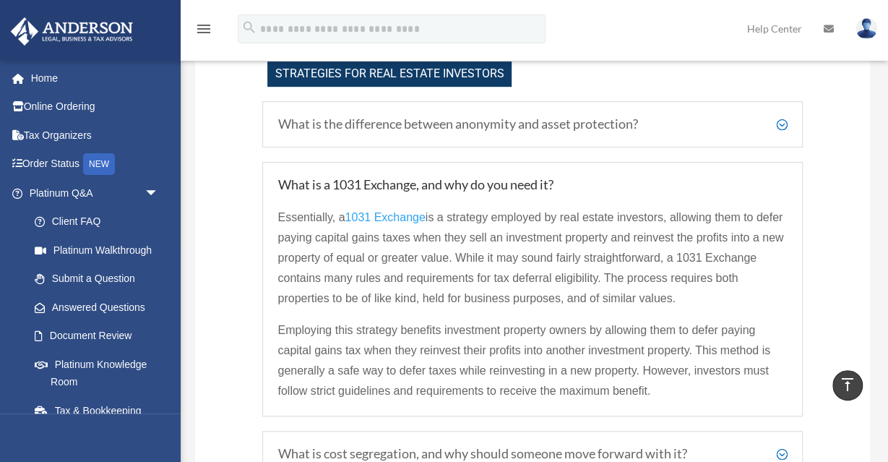
scroll to position [3053, 0]
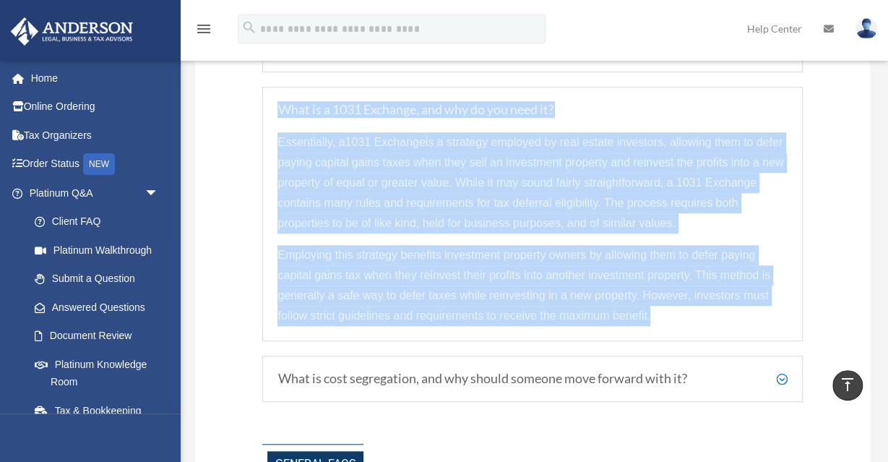
drag, startPoint x: 650, startPoint y: 296, endPoint x: 278, endPoint y: 90, distance: 424.8
click at [278, 90] on div "What is a 1031 Exchange, and why do you need it? Essentially, a 1031 Exchange i…" at bounding box center [532, 214] width 540 height 254
copy div "What is a 1031 Exchange, and why do you need it? Essentially, a 1031 Exchange i…"
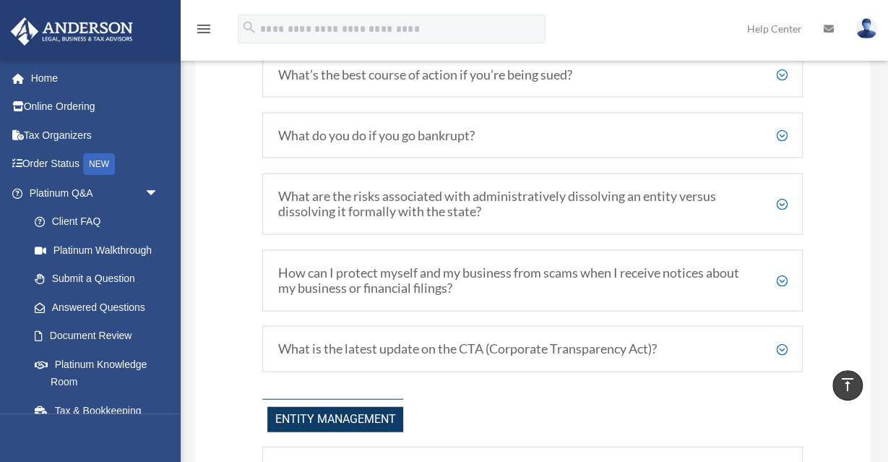
scroll to position [1324, 0]
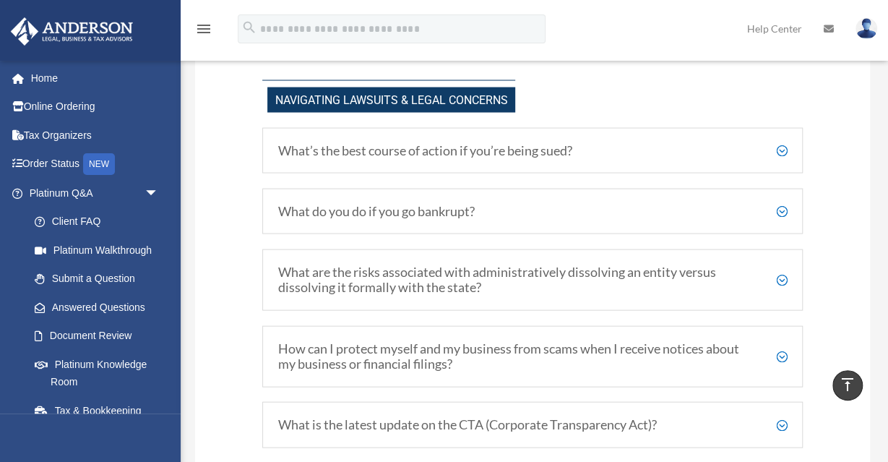
click at [783, 348] on h5 "How can I protect myself and my business from scams when I receive notices abou…" at bounding box center [533, 355] width 510 height 31
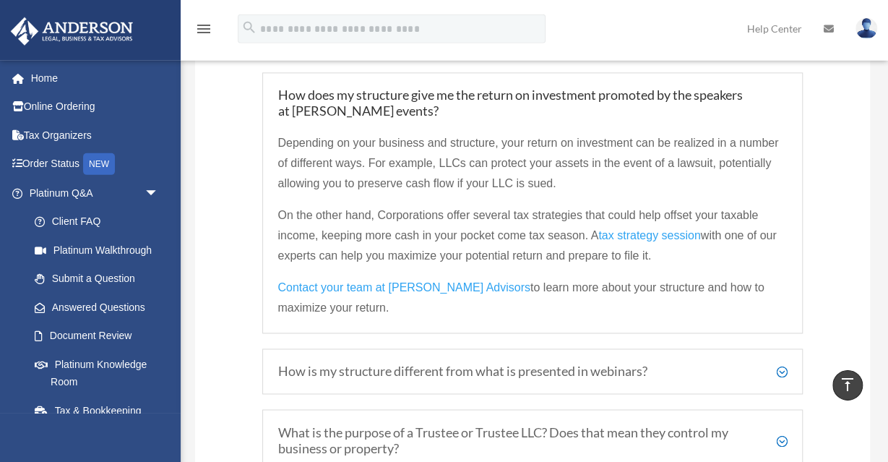
scroll to position [873, 0]
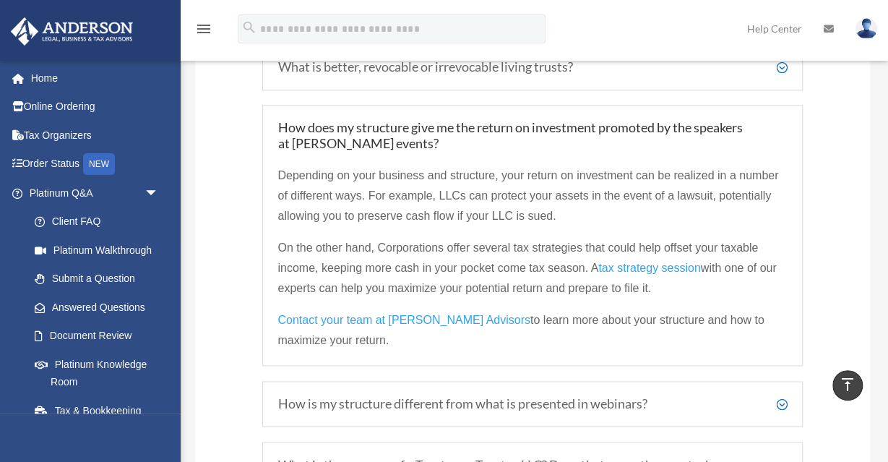
drag, startPoint x: 338, startPoint y: 338, endPoint x: 271, endPoint y: 124, distance: 224.0
click at [271, 124] on div "How does my structure give me the return on investment promoted by the speakers…" at bounding box center [532, 235] width 540 height 261
copy div "How does my structure give me the return on investment promoted by the speakers…"
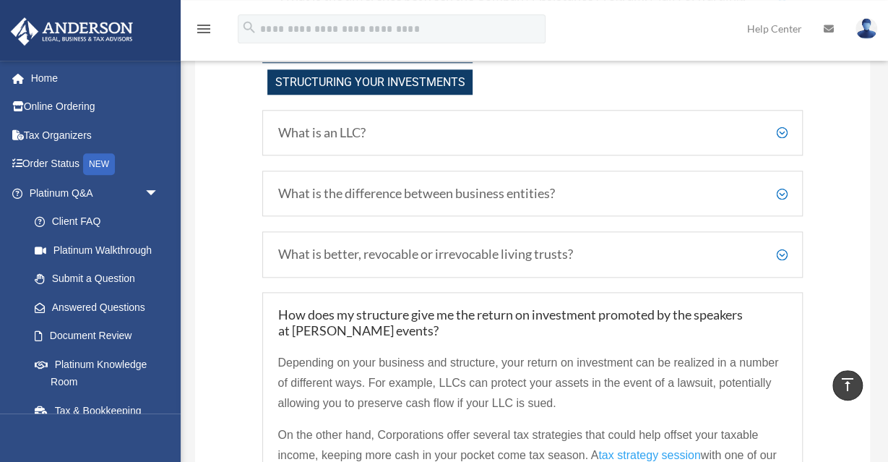
scroll to position [648, 0]
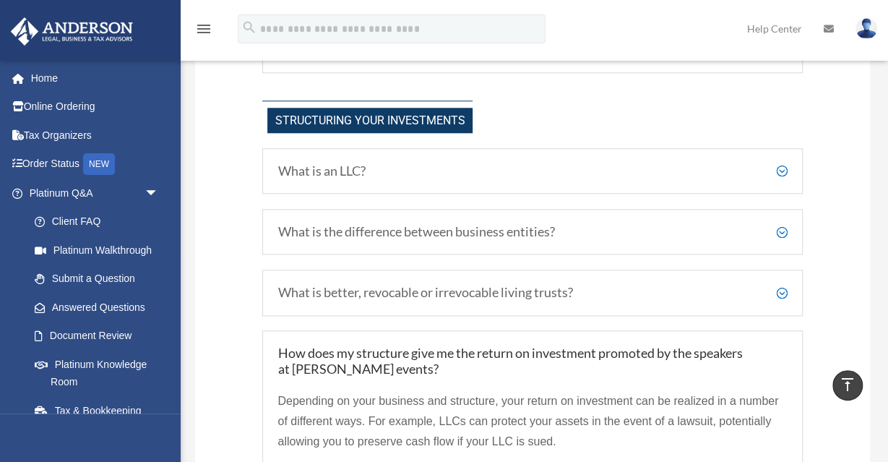
click at [782, 227] on h5 "What is the difference between business entities?" at bounding box center [533, 232] width 510 height 16
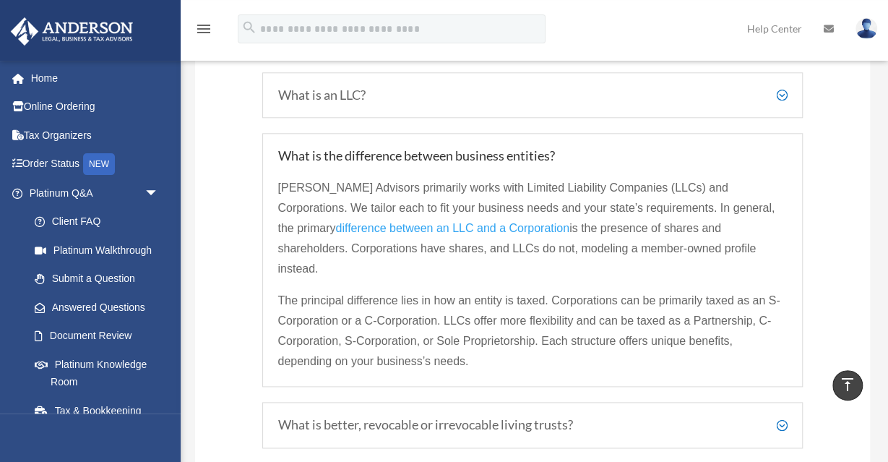
scroll to position [723, 0]
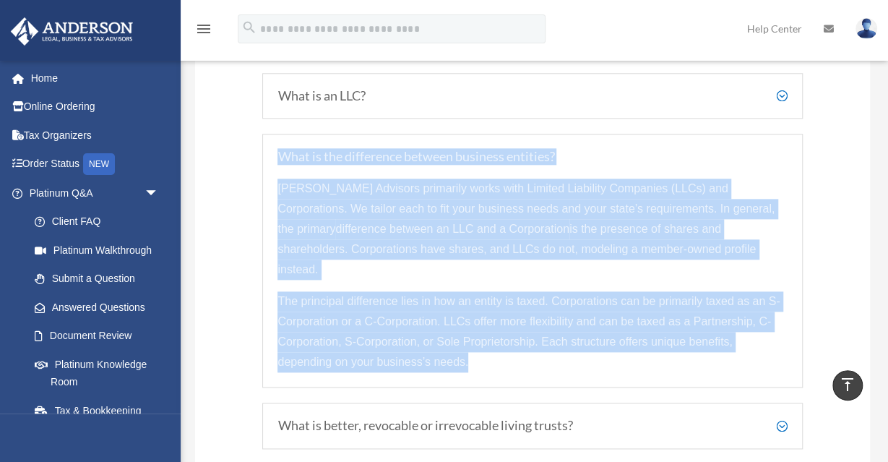
drag, startPoint x: 467, startPoint y: 339, endPoint x: 273, endPoint y: 144, distance: 274.9
click at [273, 144] on div "What is the difference between business entities? Anderson Advisors primarily w…" at bounding box center [532, 261] width 540 height 254
copy div "What is the difference between business entities? Anderson Advisors primarily w…"
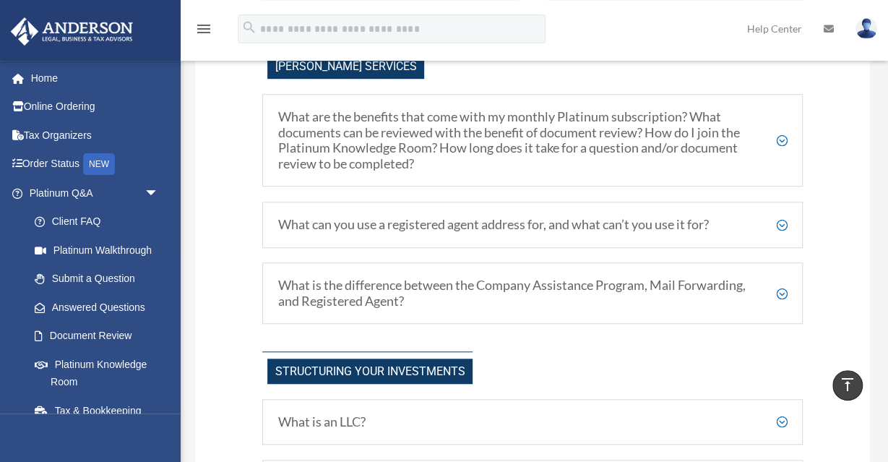
scroll to position [422, 0]
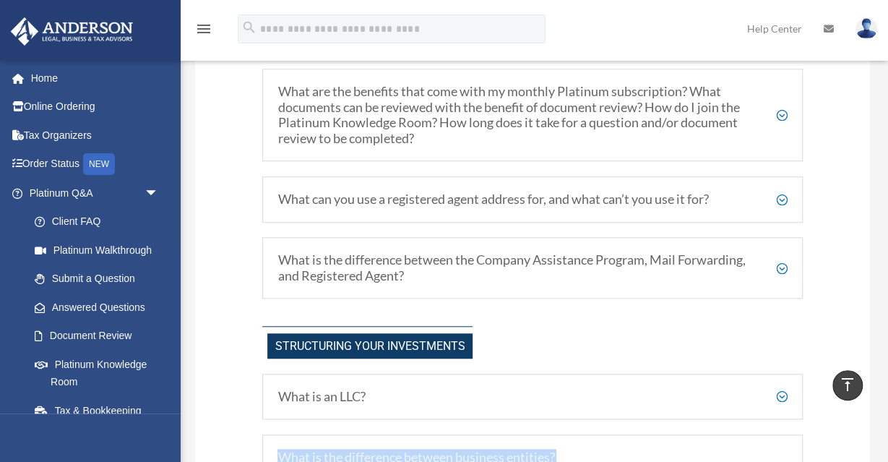
click at [784, 196] on h5 "What can you use a registered agent address for, and what can’t you use it for?" at bounding box center [533, 200] width 510 height 16
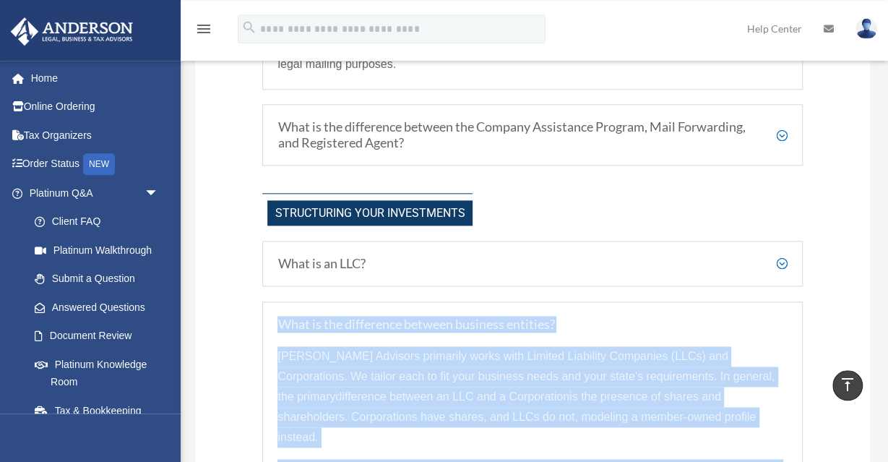
scroll to position [798, 0]
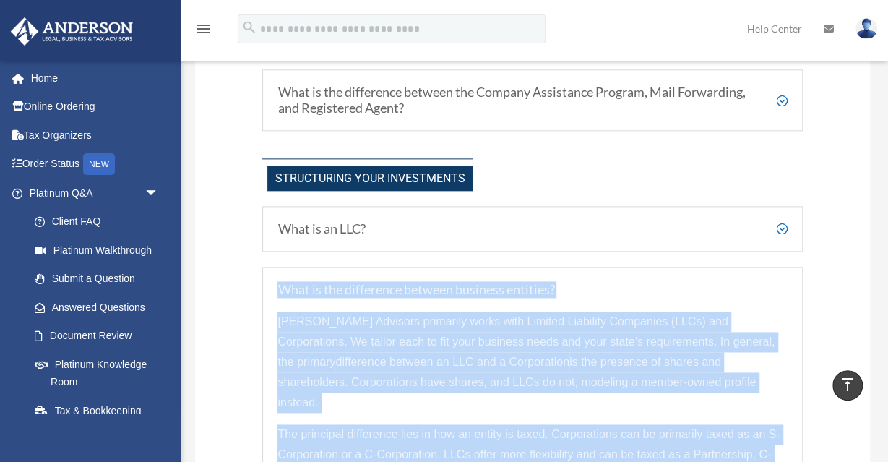
click at [783, 224] on h5 "What is an LLC?" at bounding box center [533, 229] width 510 height 16
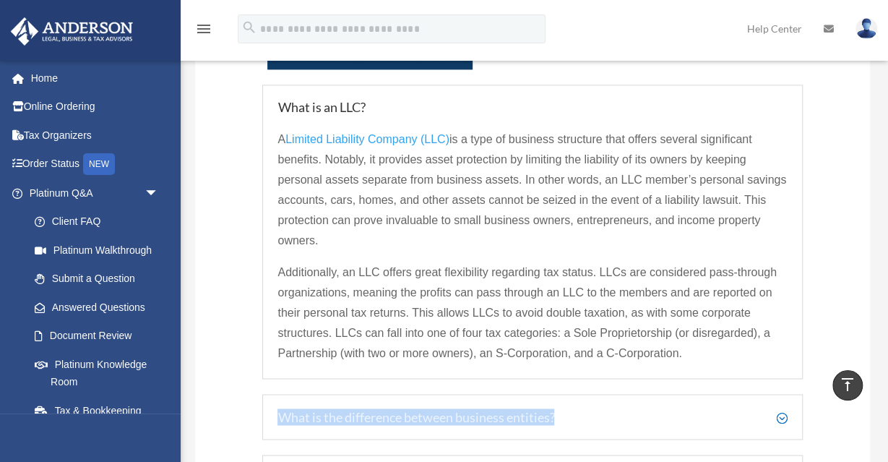
scroll to position [948, 0]
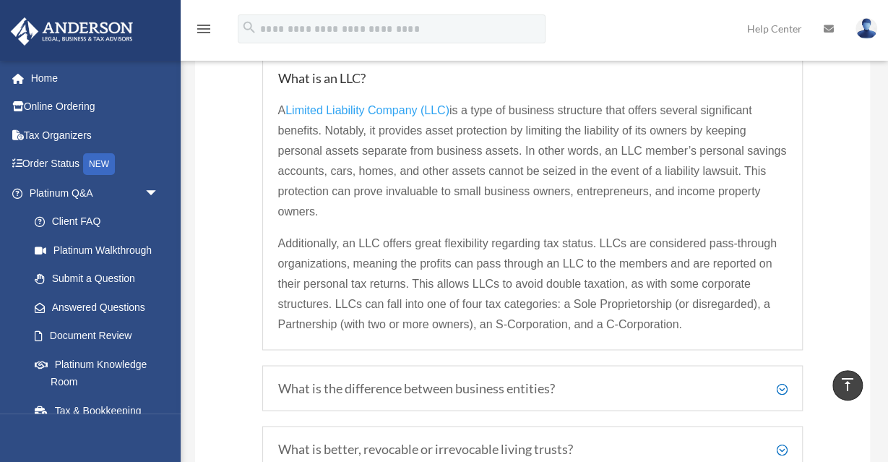
click at [674, 251] on p "Additionally, an LLC offers great flexibility regarding tax status. LLCs are co…" at bounding box center [533, 283] width 510 height 101
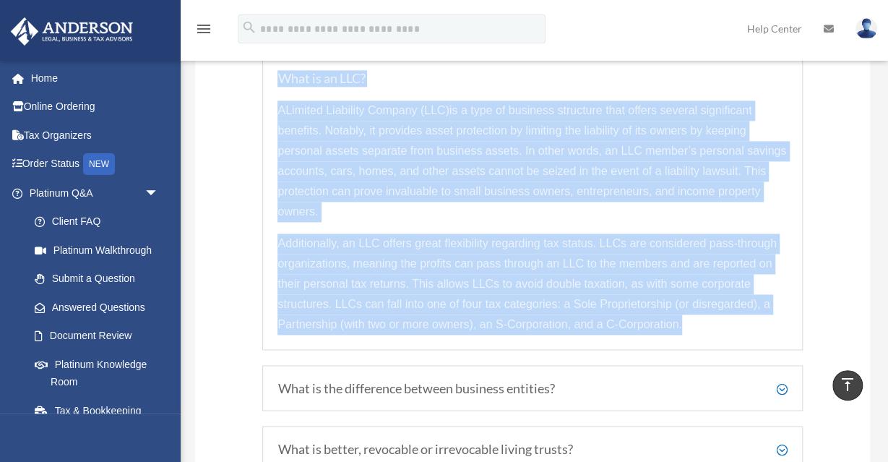
drag, startPoint x: 681, startPoint y: 322, endPoint x: 280, endPoint y: 72, distance: 473.0
click at [280, 72] on div "What is an LLC? A Limited Liability Company (LLC) is a type of business structu…" at bounding box center [532, 203] width 540 height 295
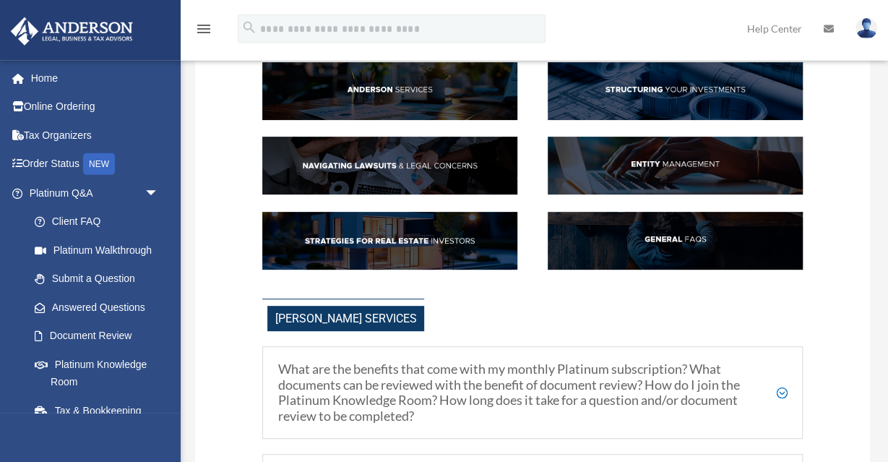
scroll to position [121, 0]
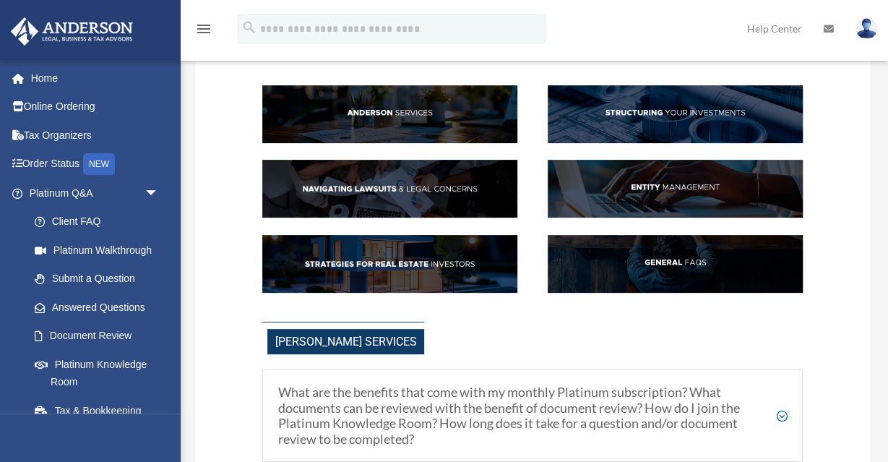
click at [671, 180] on img at bounding box center [675, 189] width 255 height 58
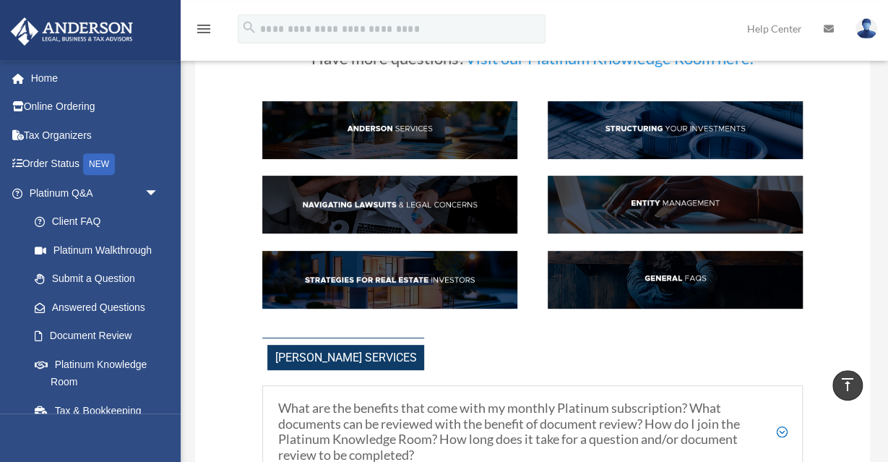
scroll to position [105, 0]
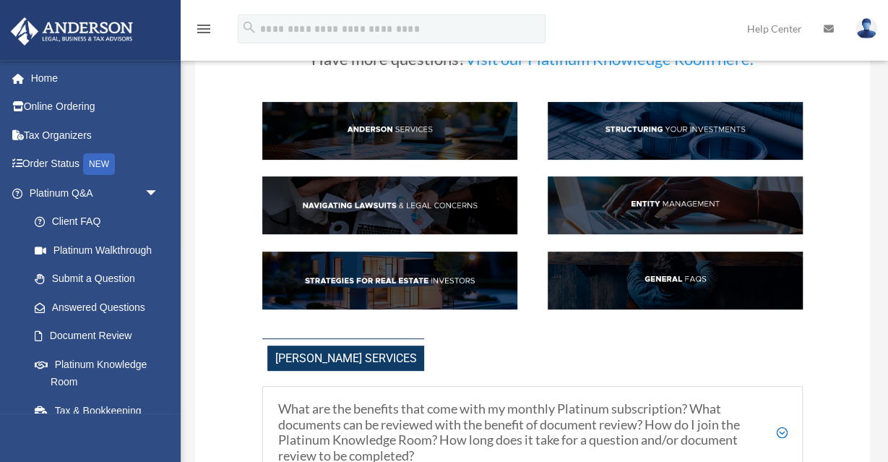
click at [775, 30] on link "Help Center" at bounding box center [774, 28] width 77 height 57
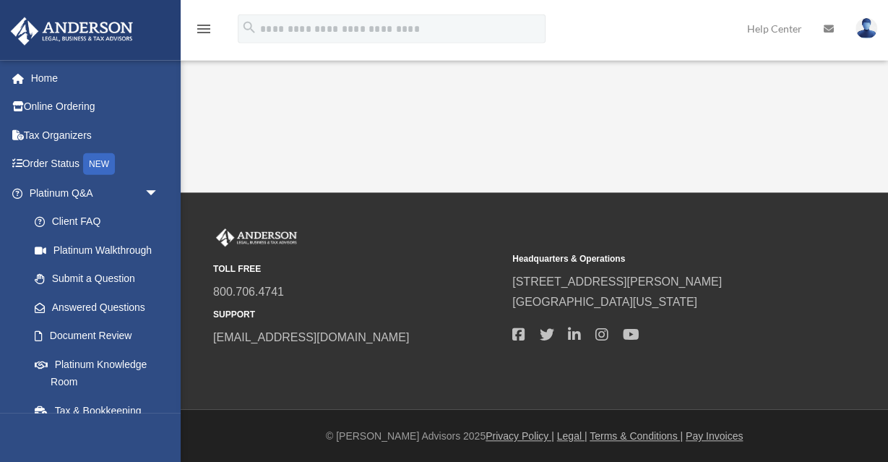
scroll to position [379, 0]
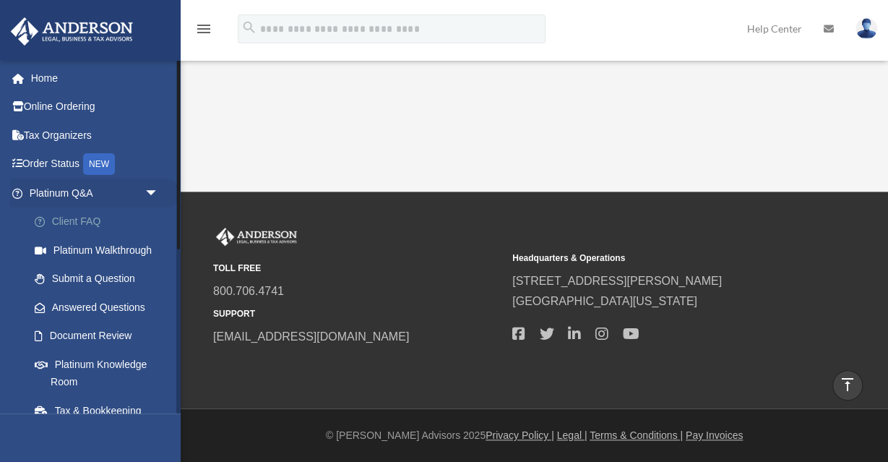
click at [80, 220] on link "Client FAQ" at bounding box center [100, 221] width 160 height 29
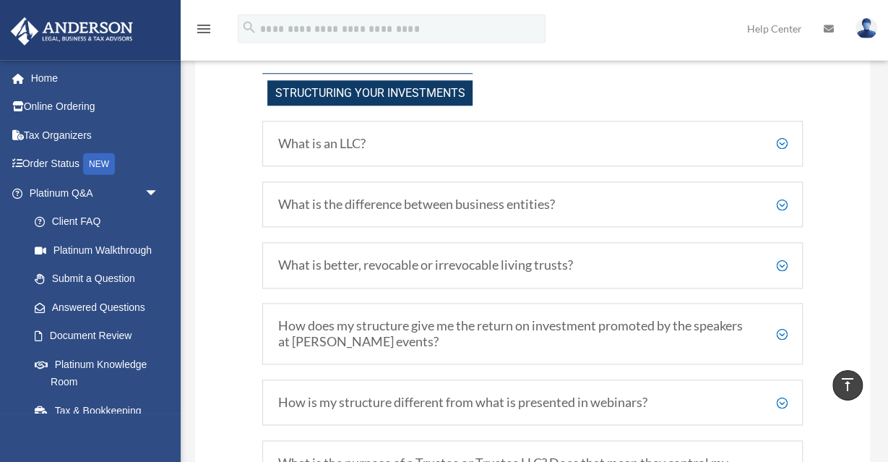
scroll to position [676, 0]
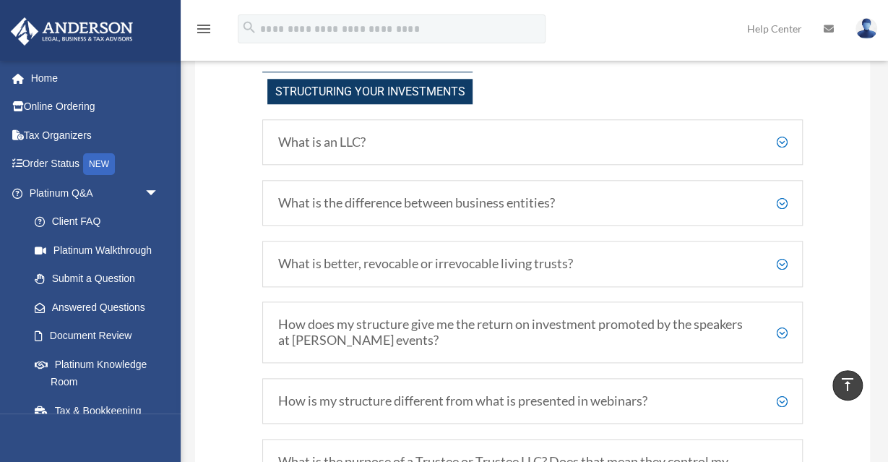
click at [780, 200] on h5 "What is the difference between business entities?" at bounding box center [533, 203] width 510 height 16
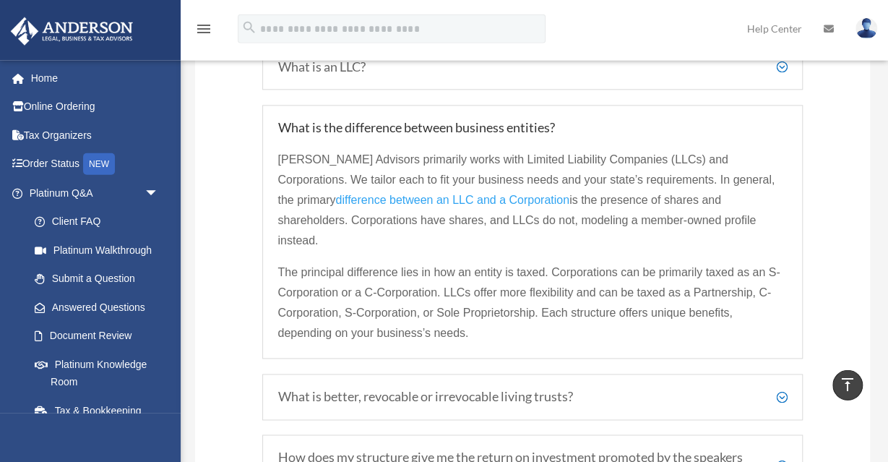
scroll to position [752, 0]
click at [477, 197] on span "difference between an LLC and a Corporation" at bounding box center [451, 200] width 233 height 12
click at [115, 278] on link "Submit a Question" at bounding box center [100, 279] width 160 height 29
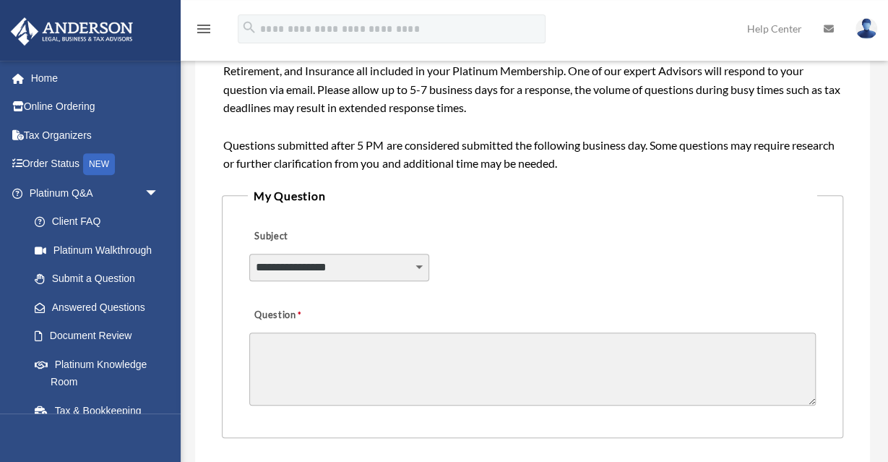
scroll to position [301, 0]
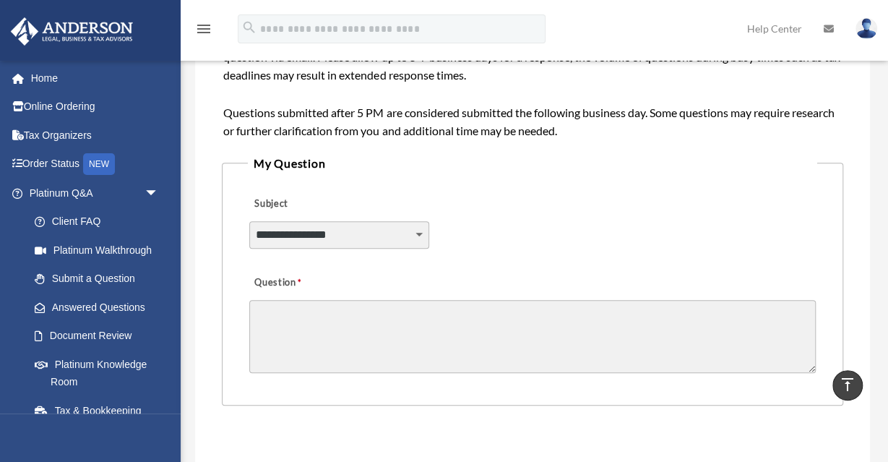
click at [249, 221] on select "**********" at bounding box center [339, 234] width 180 height 27
select select "******"
click option "**********" at bounding box center [0, 0] width 0 height 0
click at [319, 307] on textarea "Question" at bounding box center [532, 336] width 567 height 73
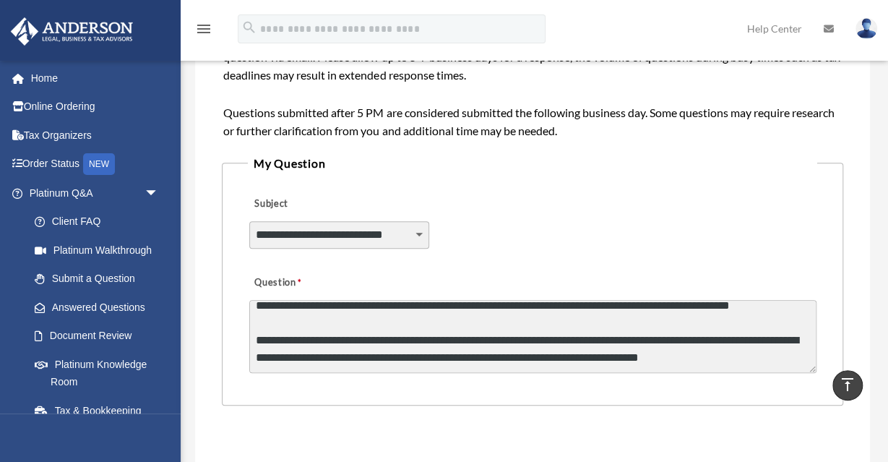
scroll to position [53, 0]
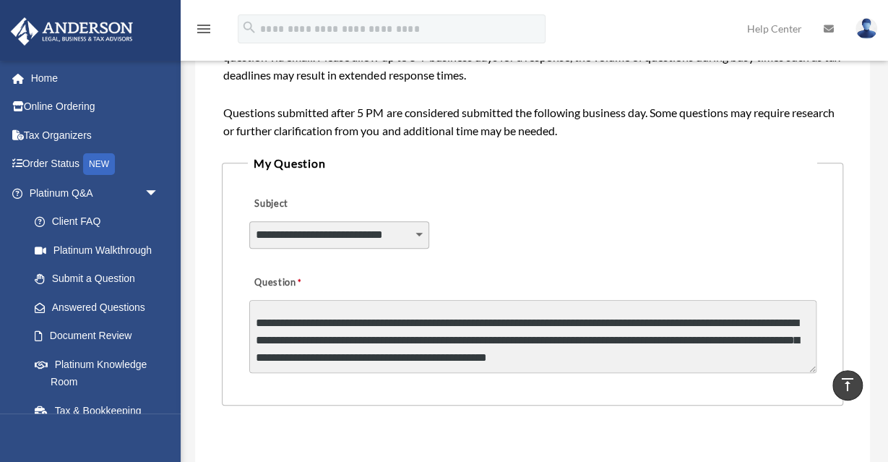
drag, startPoint x: 685, startPoint y: 329, endPoint x: 697, endPoint y: 332, distance: 12.6
click at [697, 332] on textarea "**********" at bounding box center [532, 336] width 567 height 73
click at [684, 332] on textarea "**********" at bounding box center [532, 336] width 567 height 73
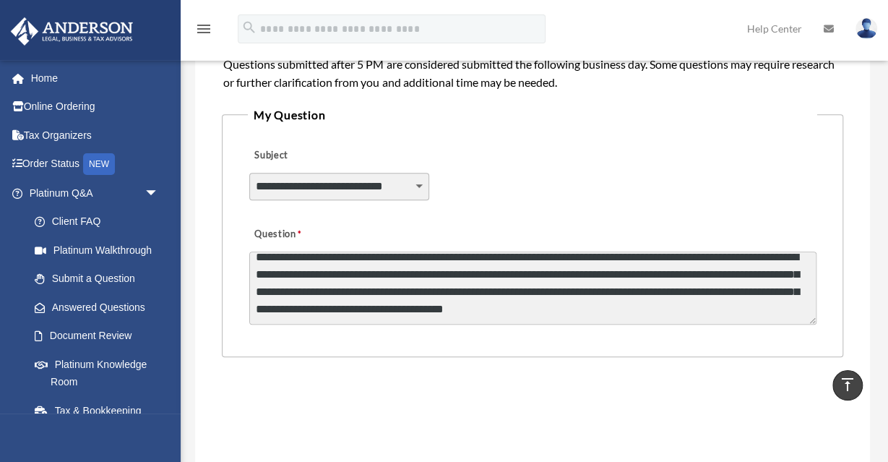
scroll to position [376, 0]
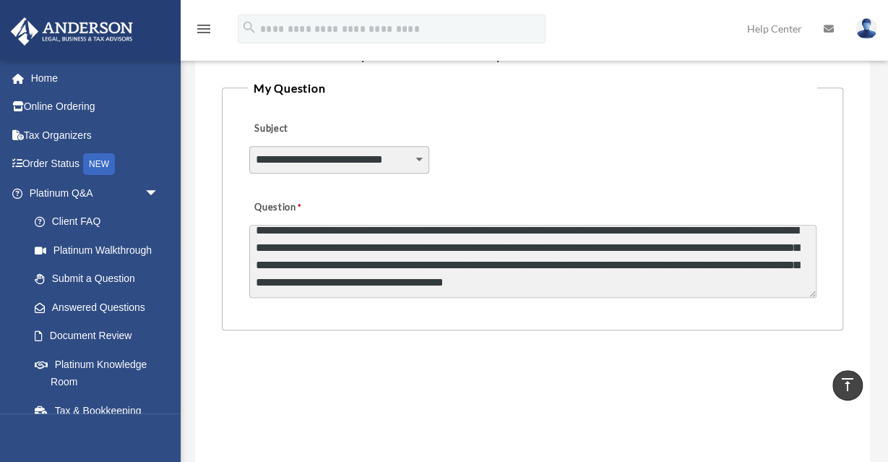
type textarea "**********"
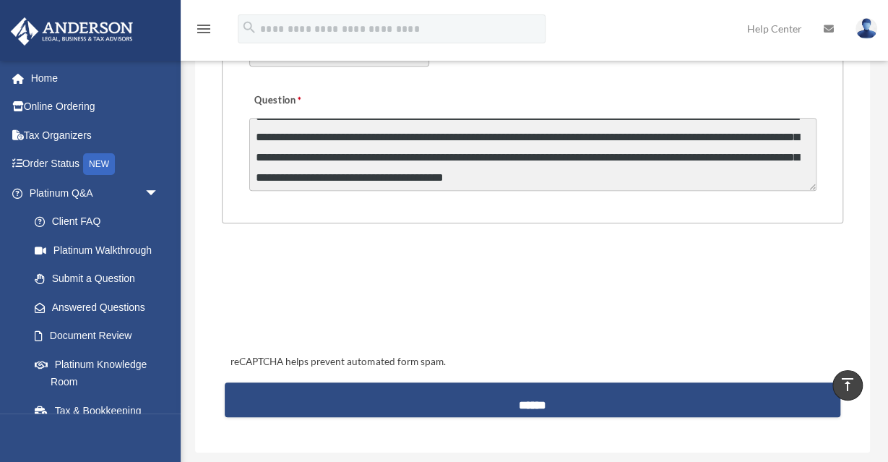
scroll to position [526, 0]
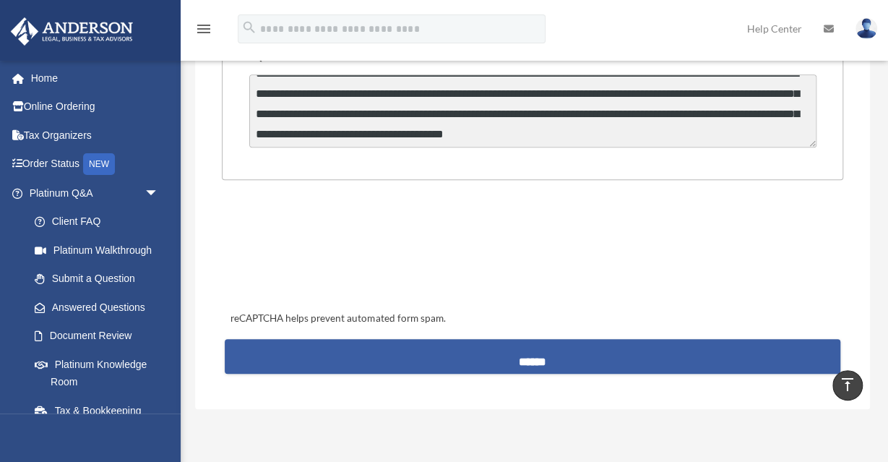
click at [532, 360] on input "******" at bounding box center [532, 356] width 615 height 35
